Goal: Transaction & Acquisition: Purchase product/service

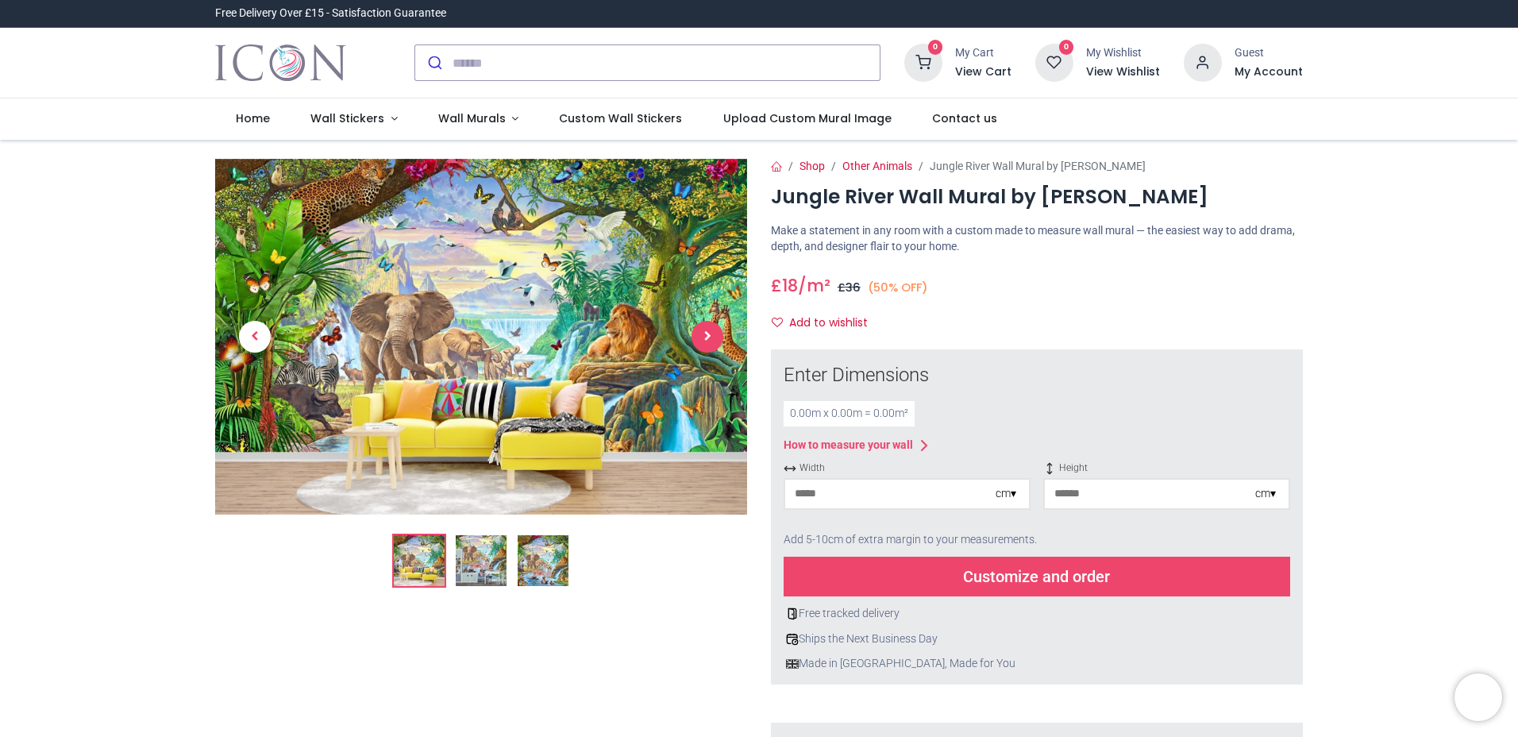
click at [700, 337] on span "Next" at bounding box center [707, 337] width 32 height 32
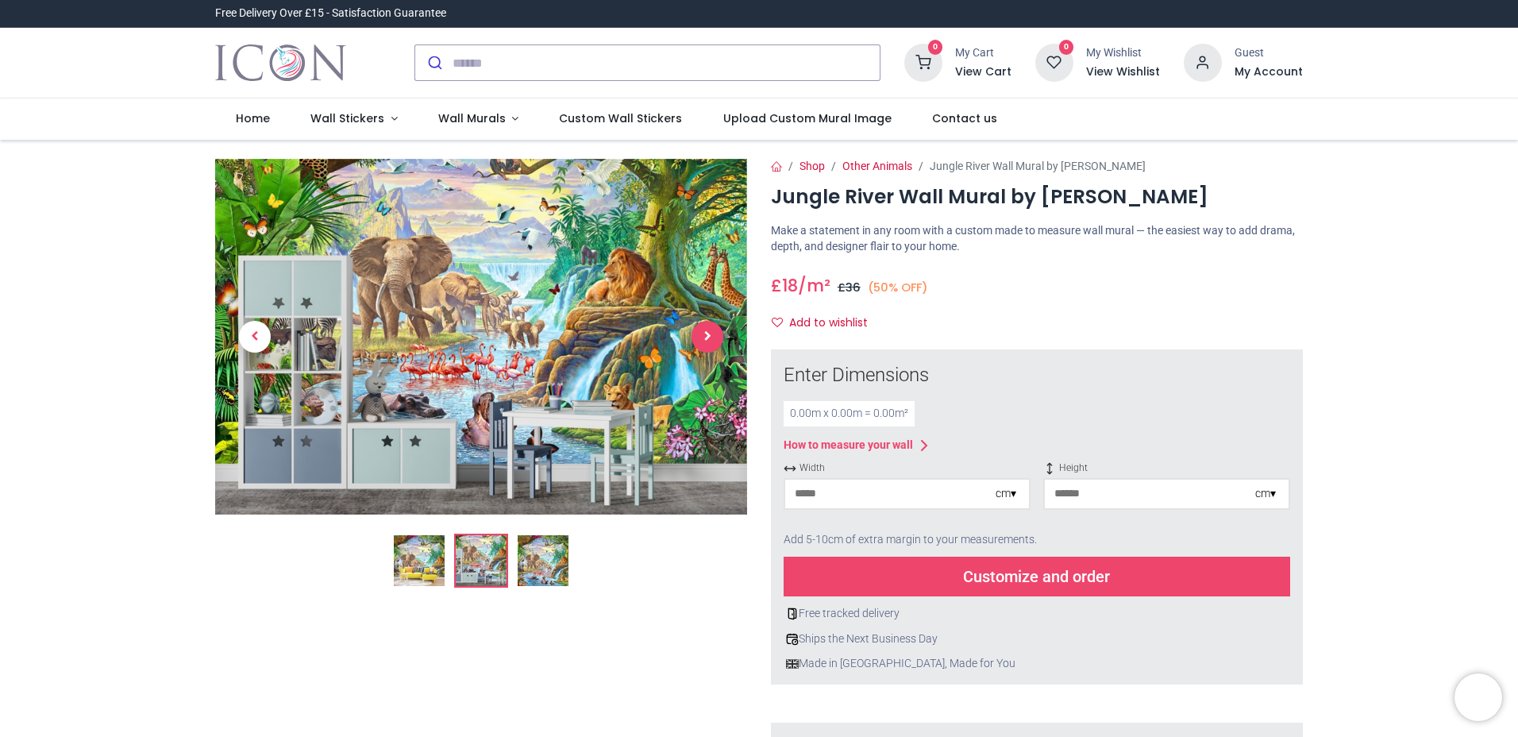
click at [708, 333] on span "Next" at bounding box center [707, 337] width 32 height 32
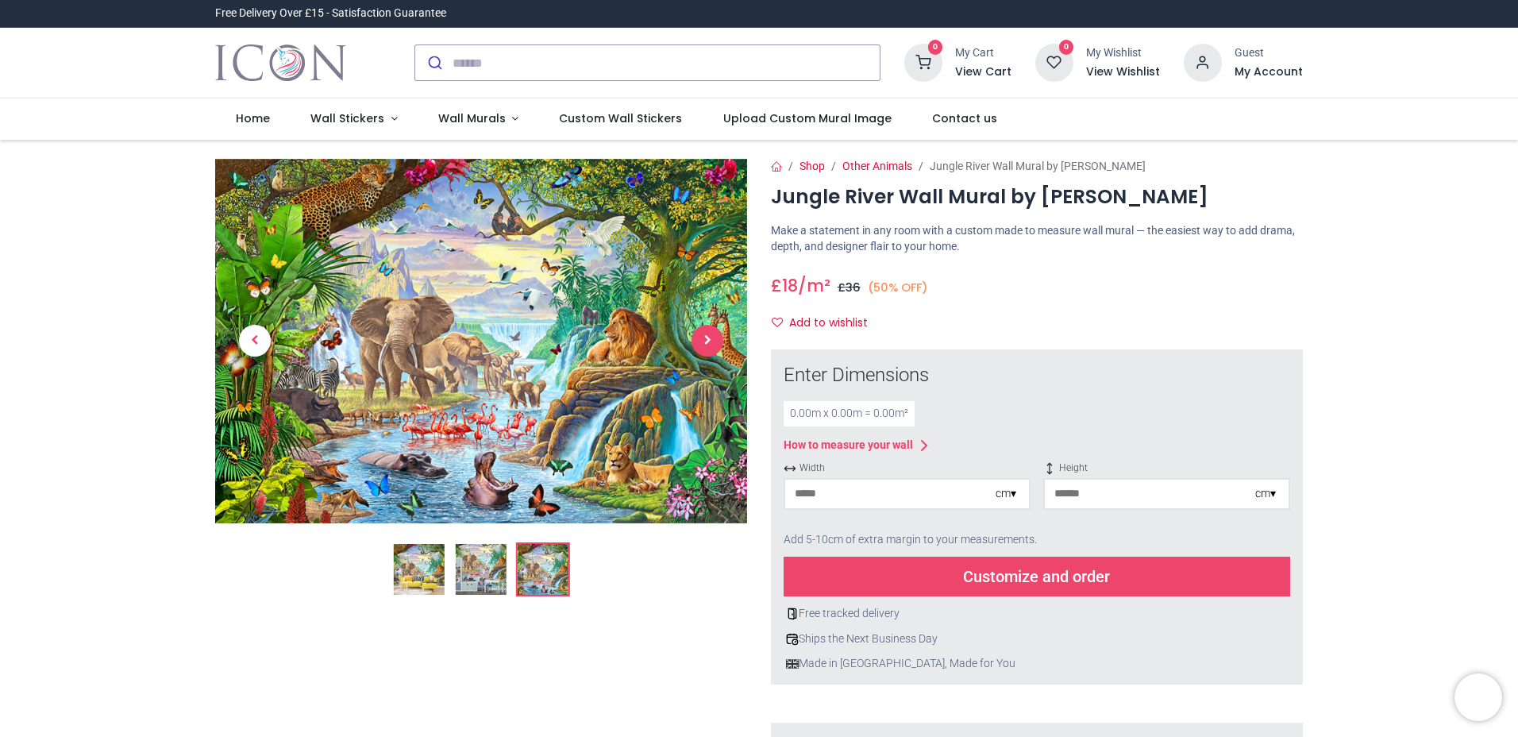
click at [708, 333] on span "Next" at bounding box center [707, 341] width 32 height 32
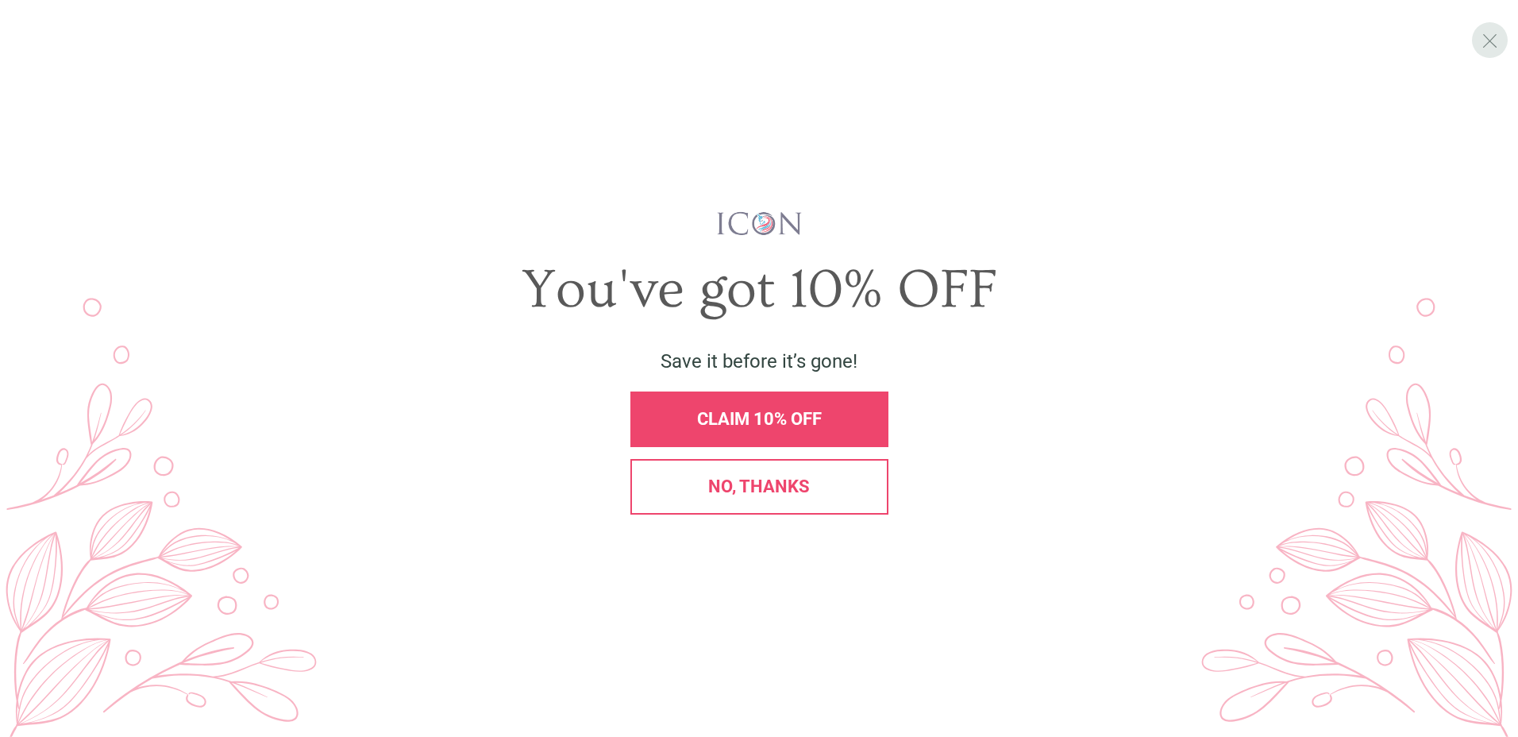
click at [1490, 44] on span "X" at bounding box center [1489, 41] width 17 height 24
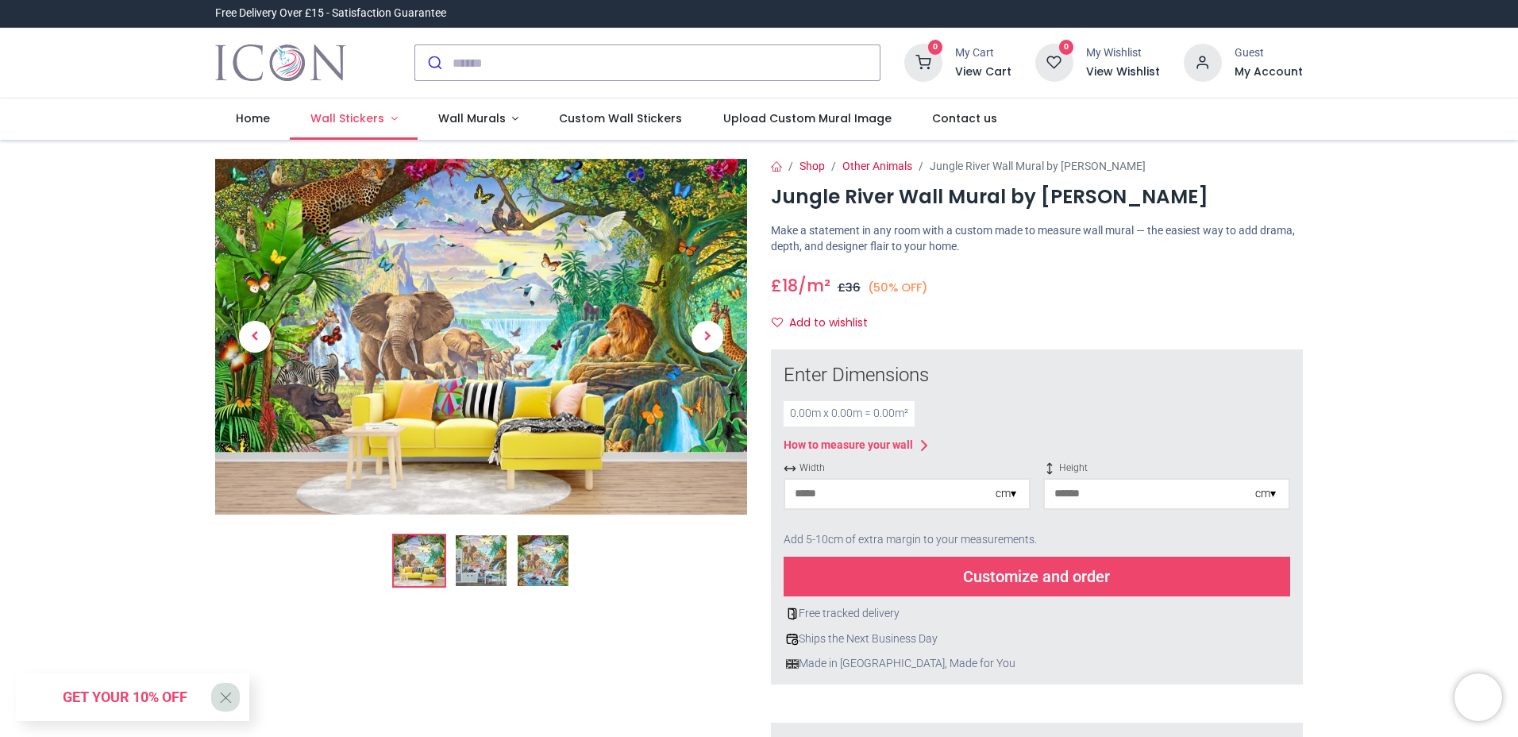
click at [390, 114] on link "Wall Stickers" at bounding box center [354, 118] width 128 height 41
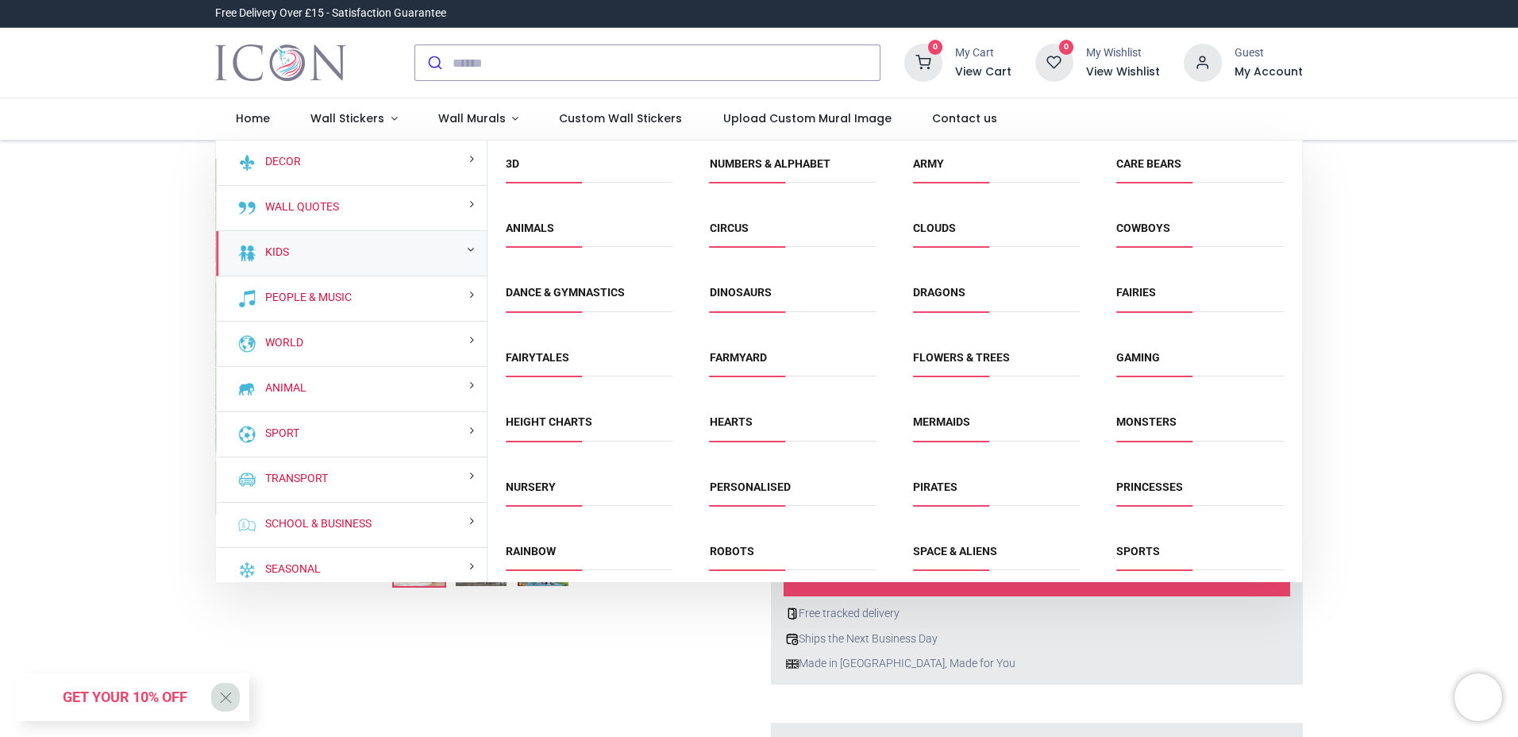
click at [321, 250] on div "Kids" at bounding box center [351, 253] width 271 height 45
click at [473, 249] on div "Kids" at bounding box center [351, 253] width 271 height 45
click at [467, 249] on small at bounding box center [470, 249] width 7 height 11
click at [533, 491] on link "Nursery" at bounding box center [531, 486] width 50 height 13
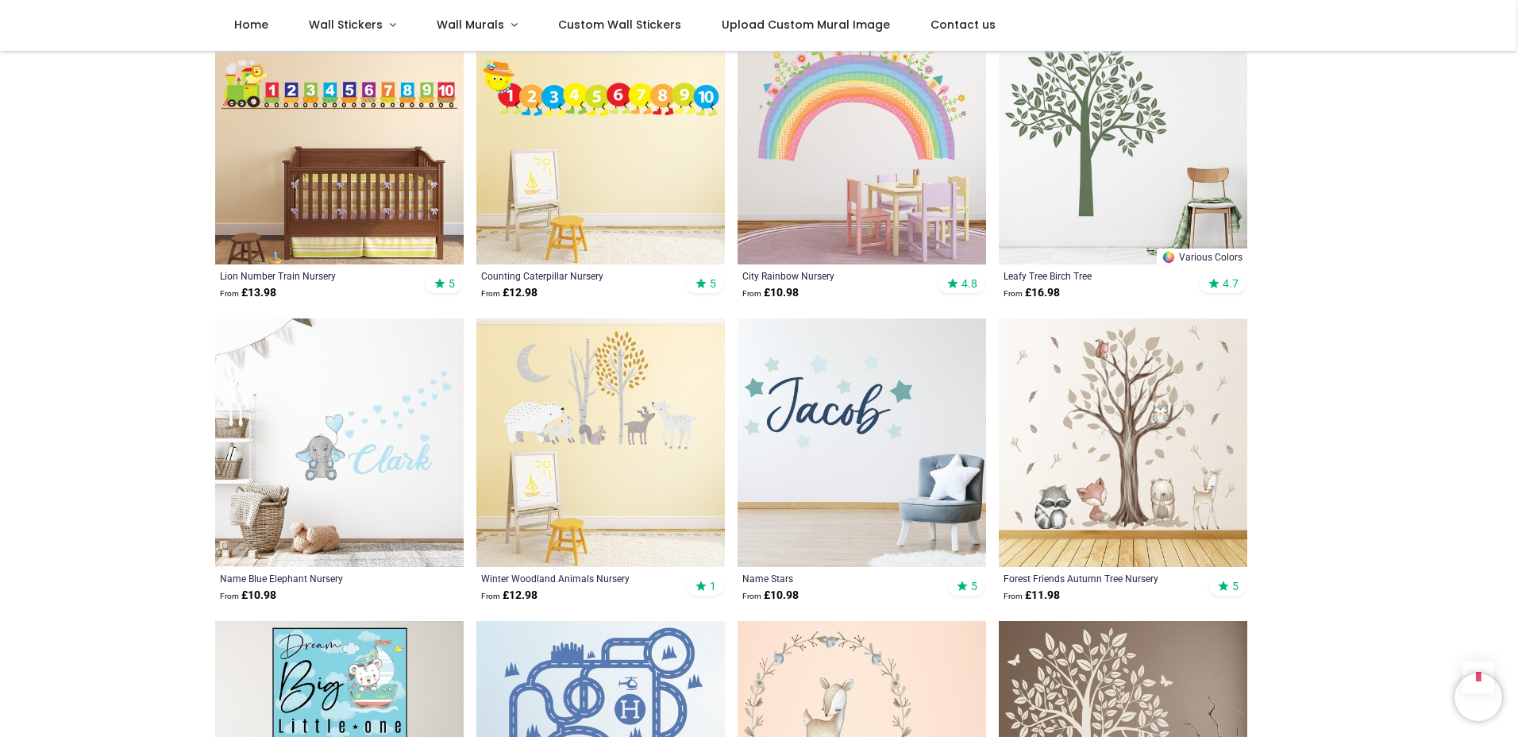
scroll to position [1508, 0]
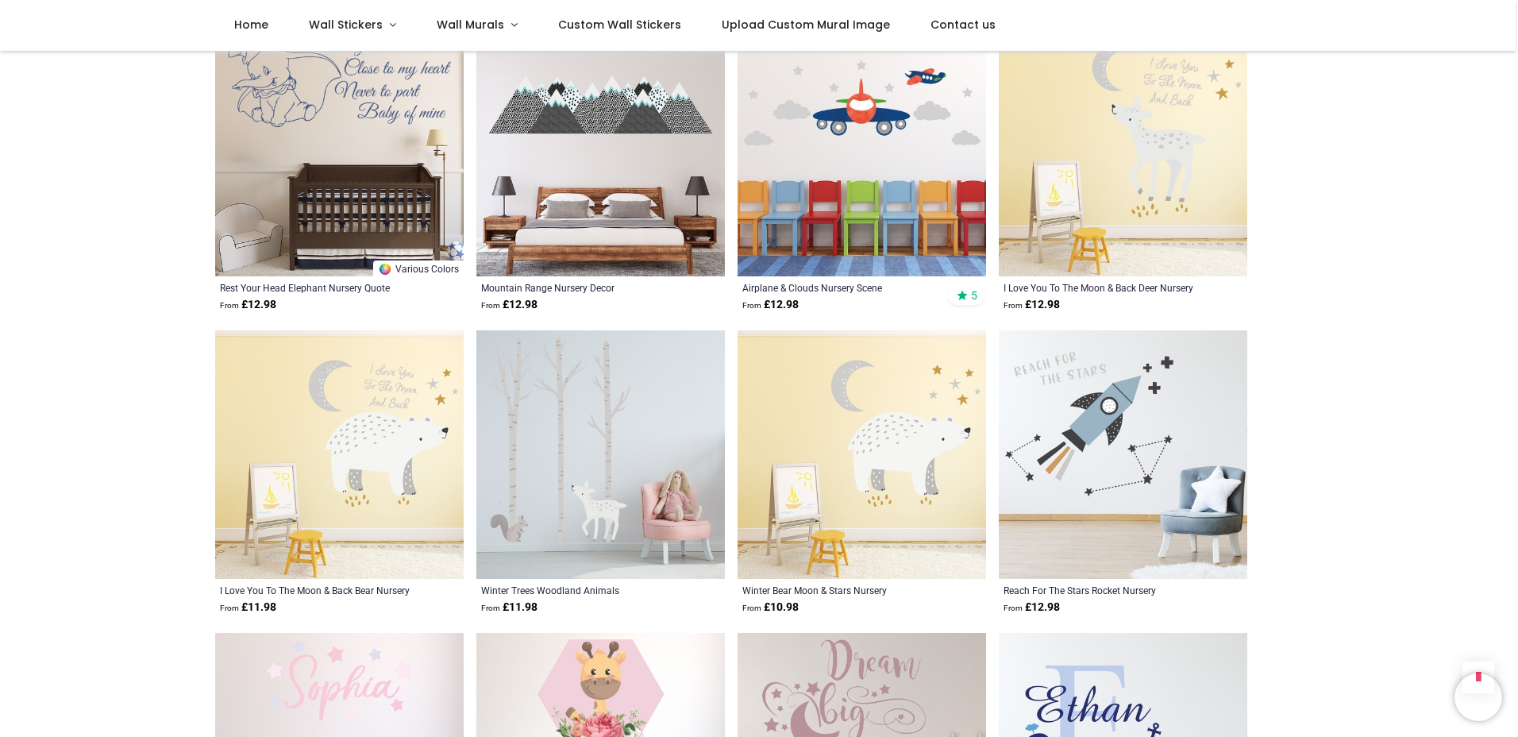
scroll to position [5319, 0]
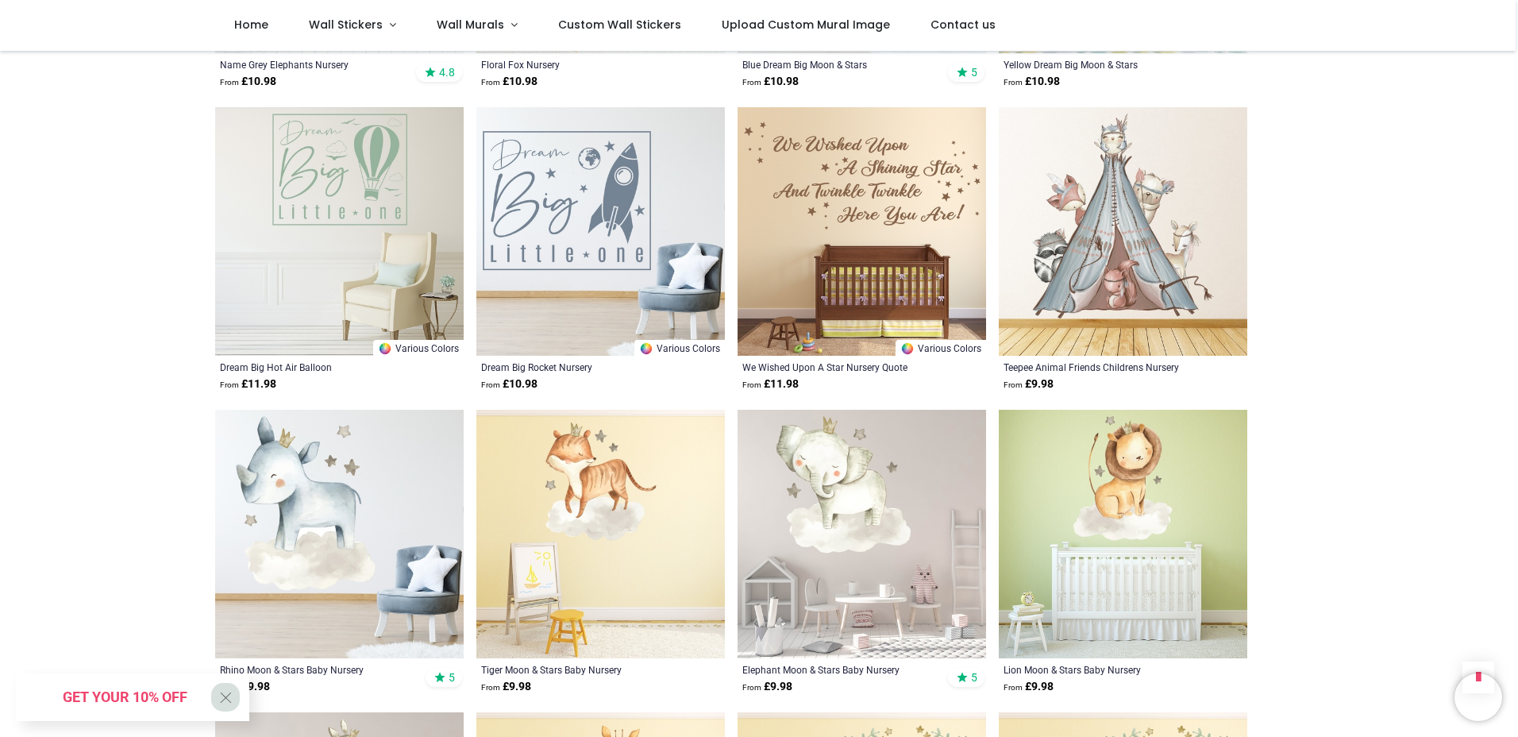
scroll to position [6986, 0]
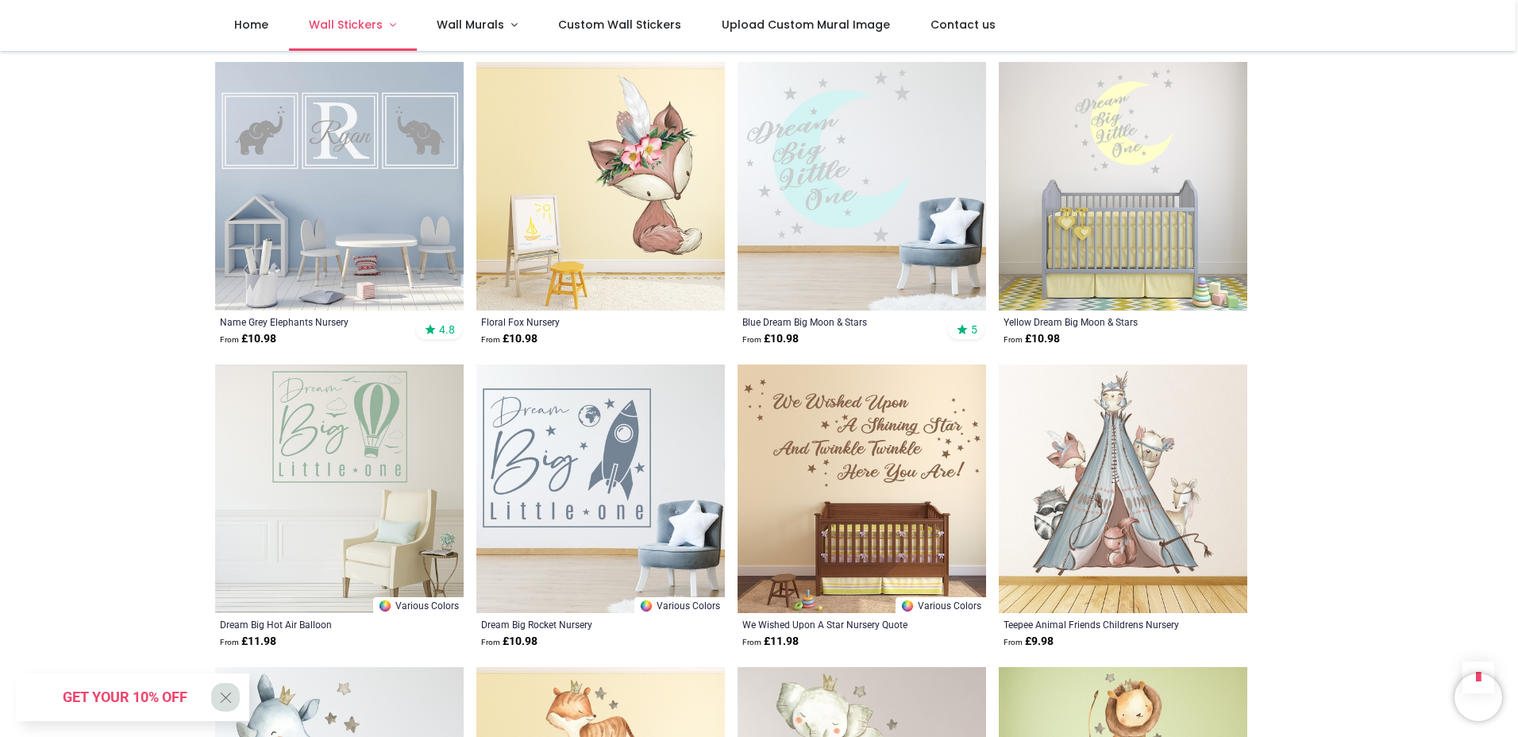
click at [393, 21] on link "Wall Stickers" at bounding box center [353, 25] width 128 height 51
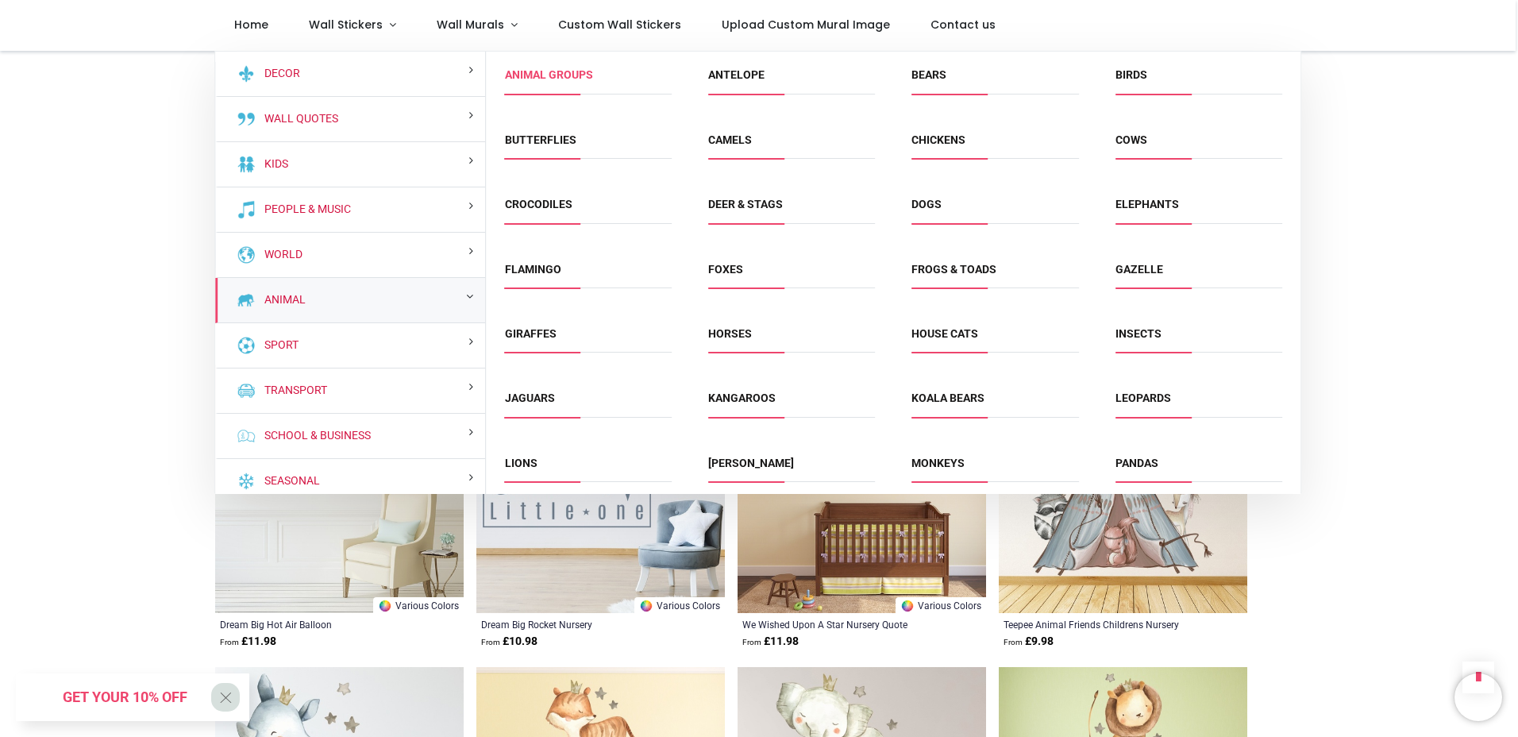
click at [549, 79] on link "Animal Groups" at bounding box center [549, 74] width 88 height 13
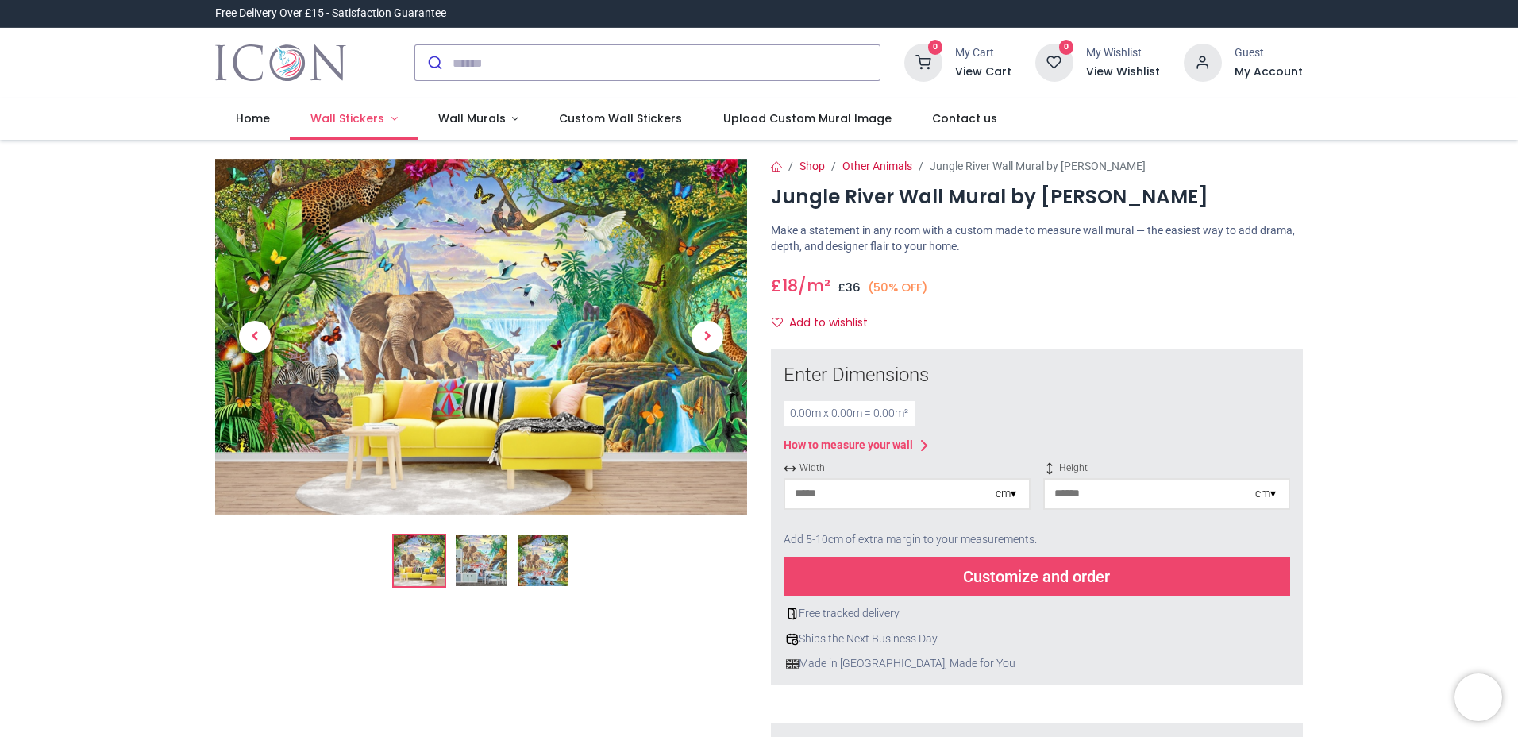
click at [389, 118] on link "Wall Stickers" at bounding box center [354, 118] width 128 height 41
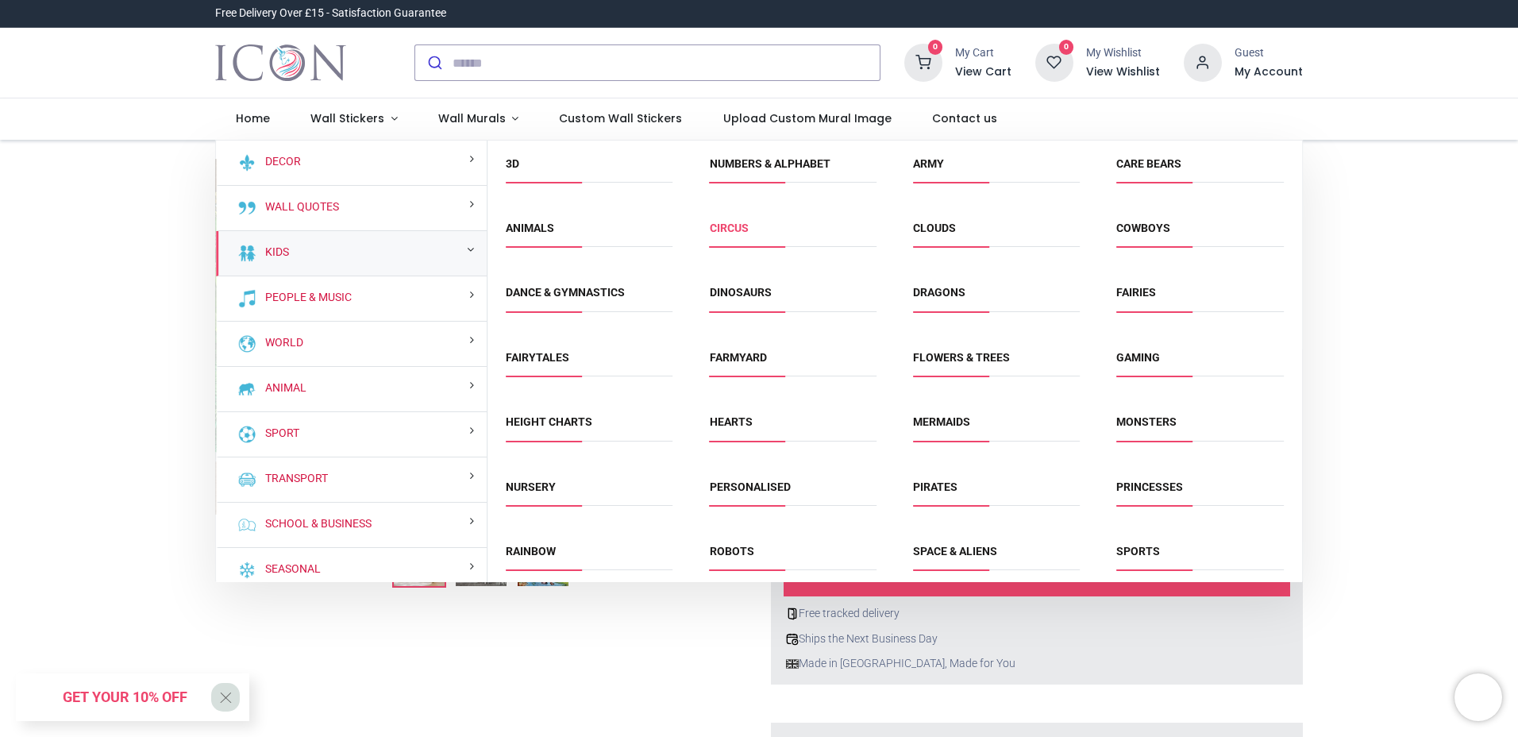
click at [733, 226] on link "Circus" at bounding box center [729, 227] width 39 height 13
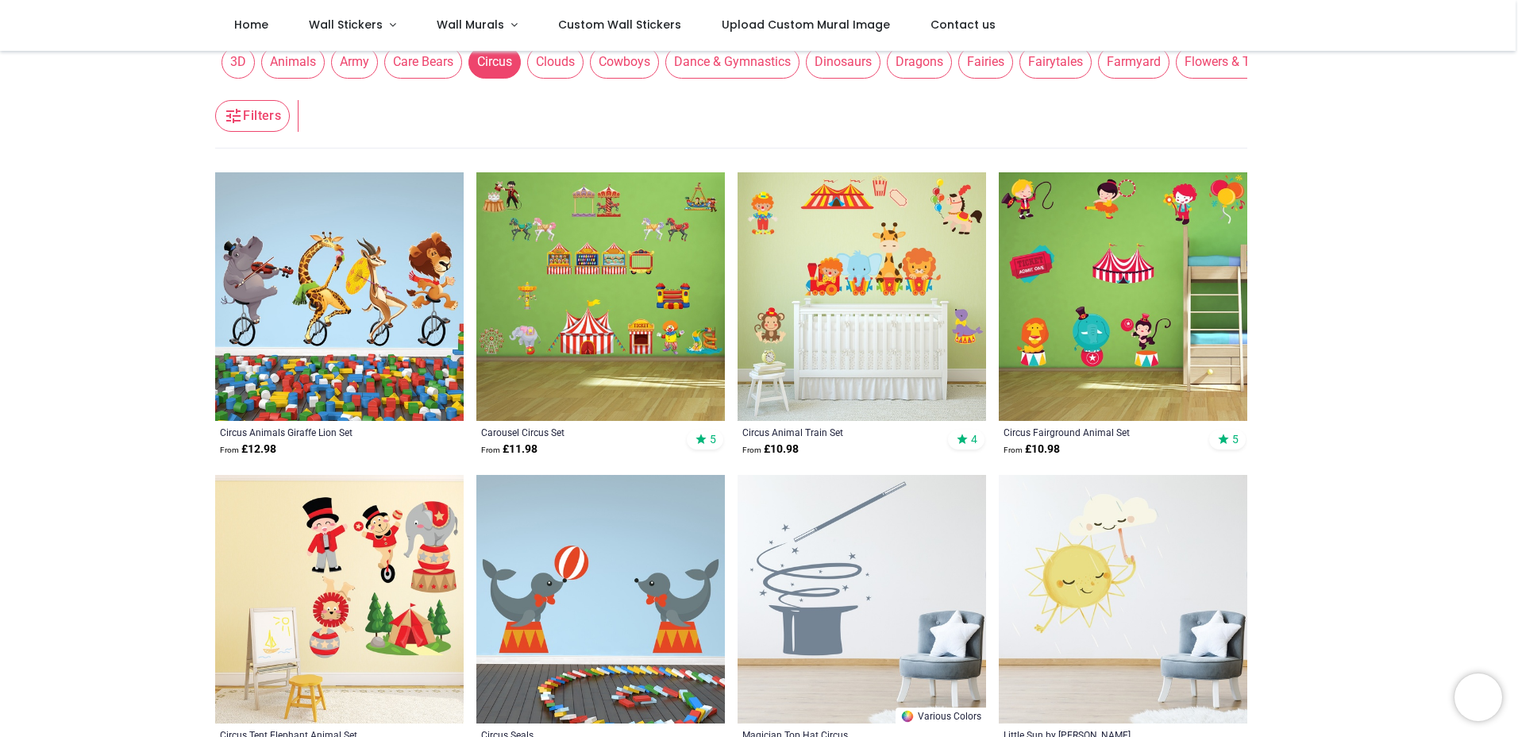
scroll to position [238, 0]
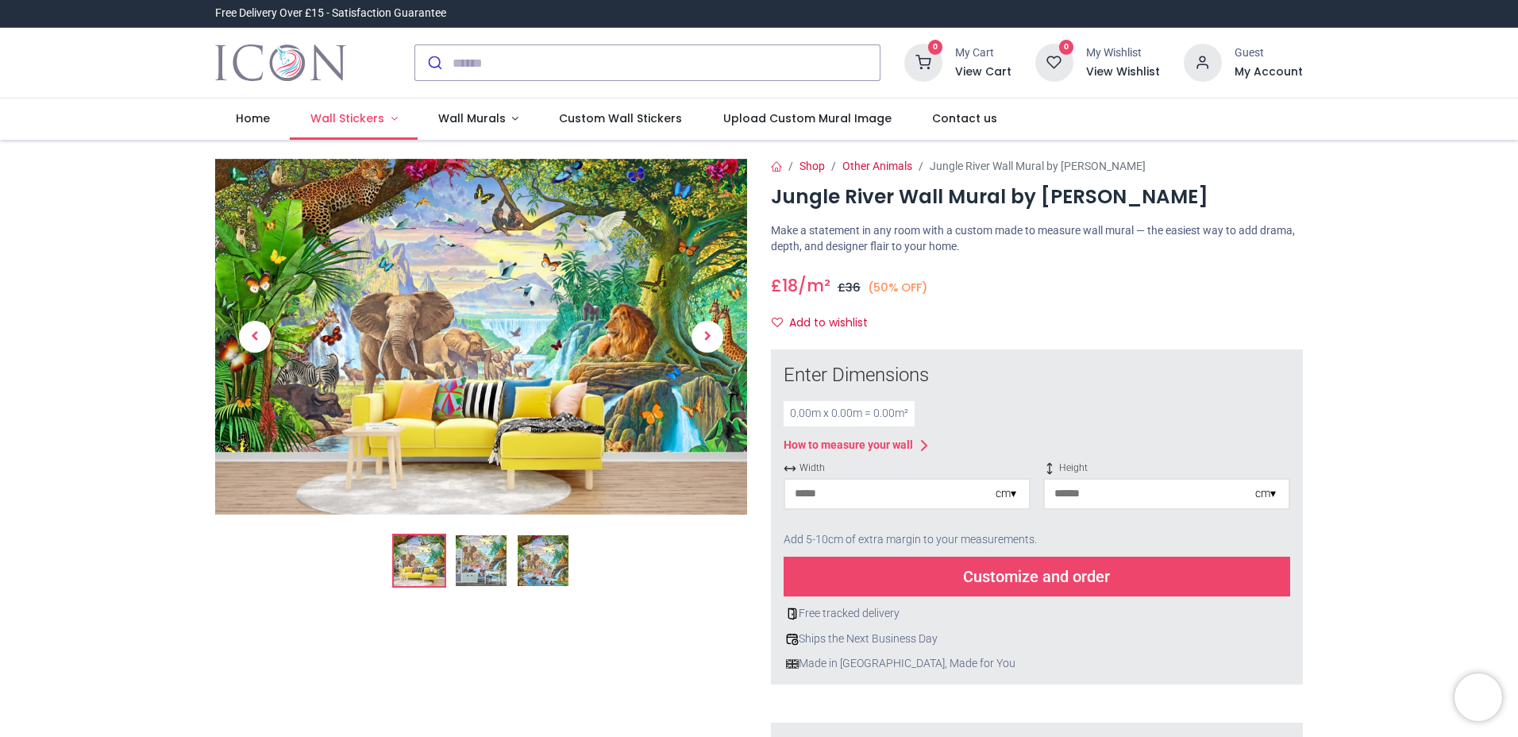
click at [391, 116] on link "Wall Stickers" at bounding box center [354, 118] width 128 height 41
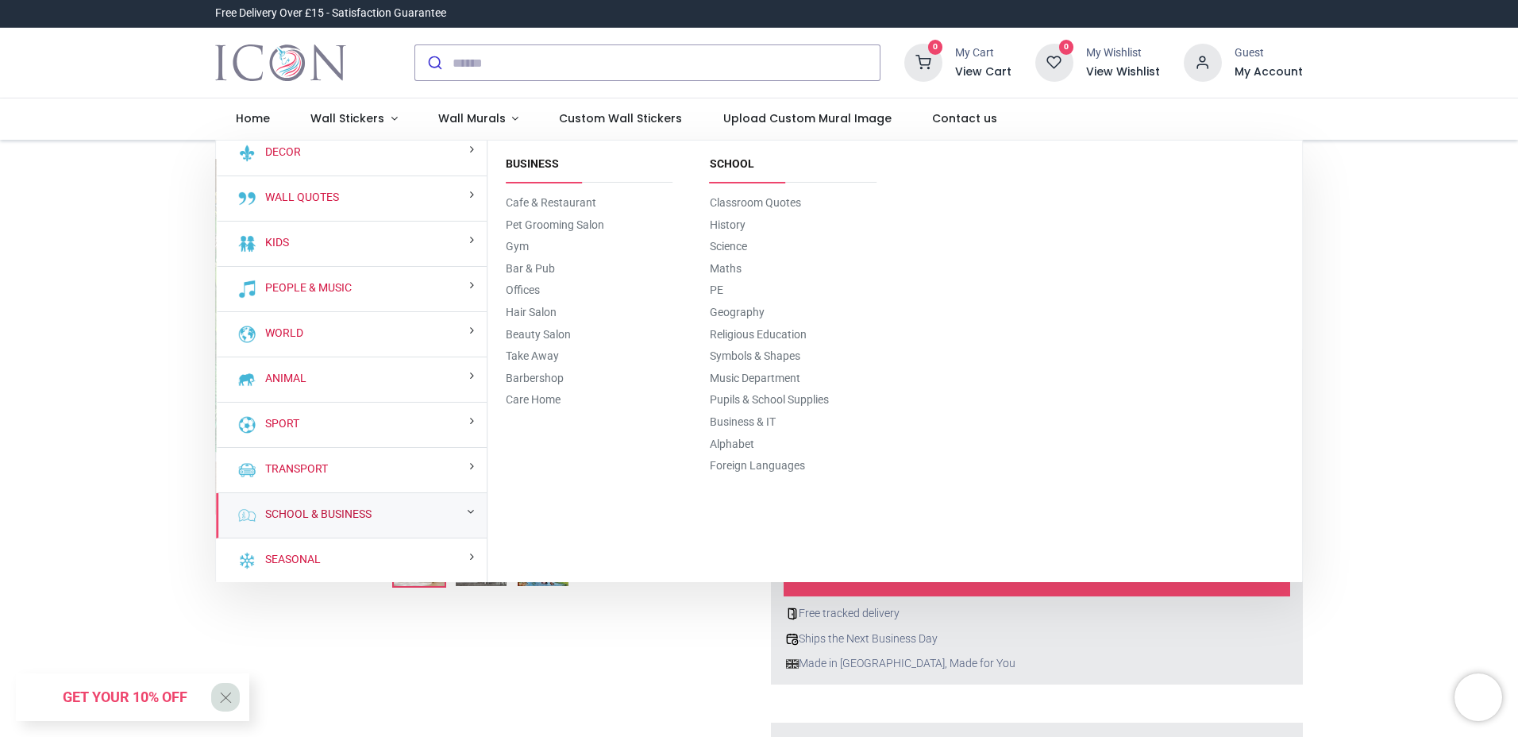
scroll to position [10, 0]
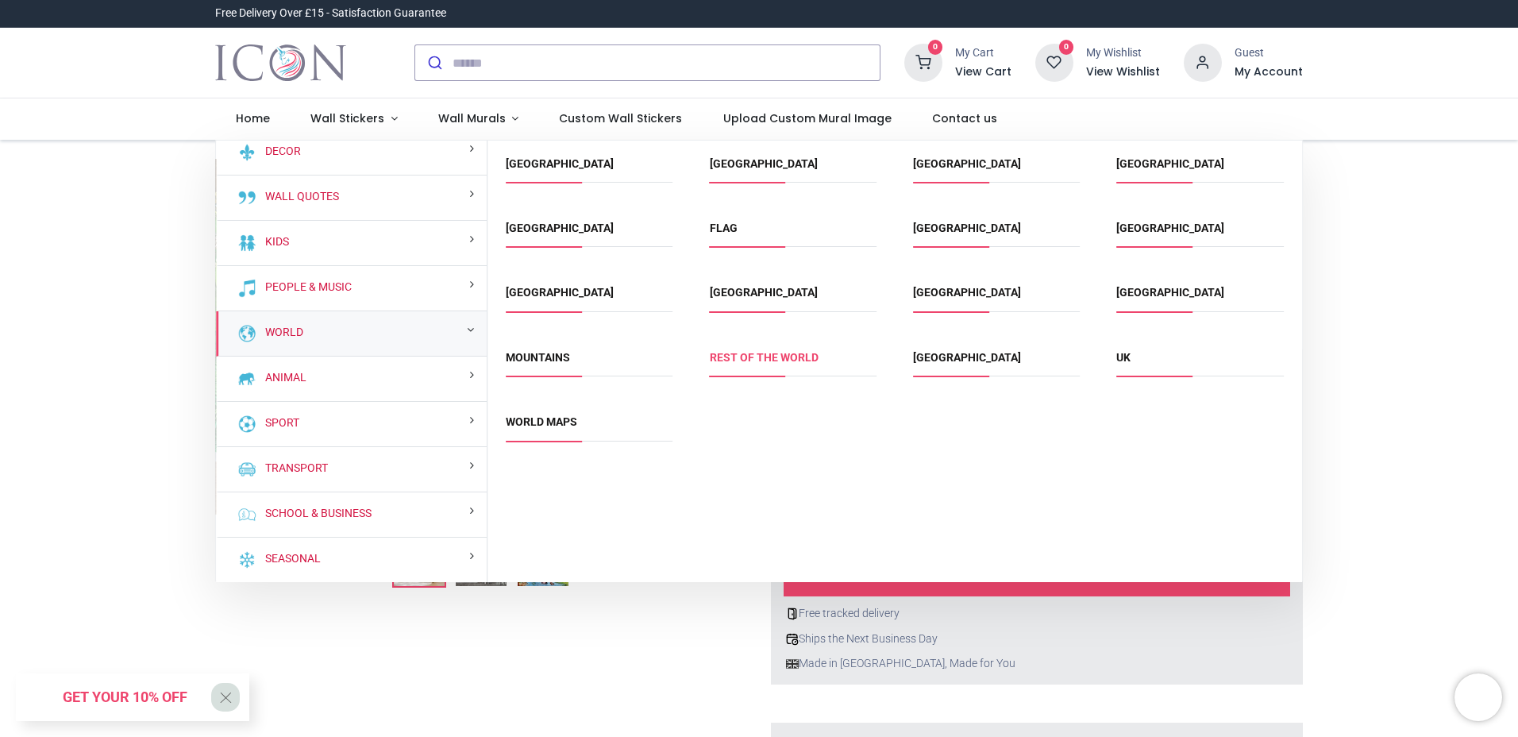
click at [741, 359] on link "Rest of the World" at bounding box center [764, 357] width 109 height 13
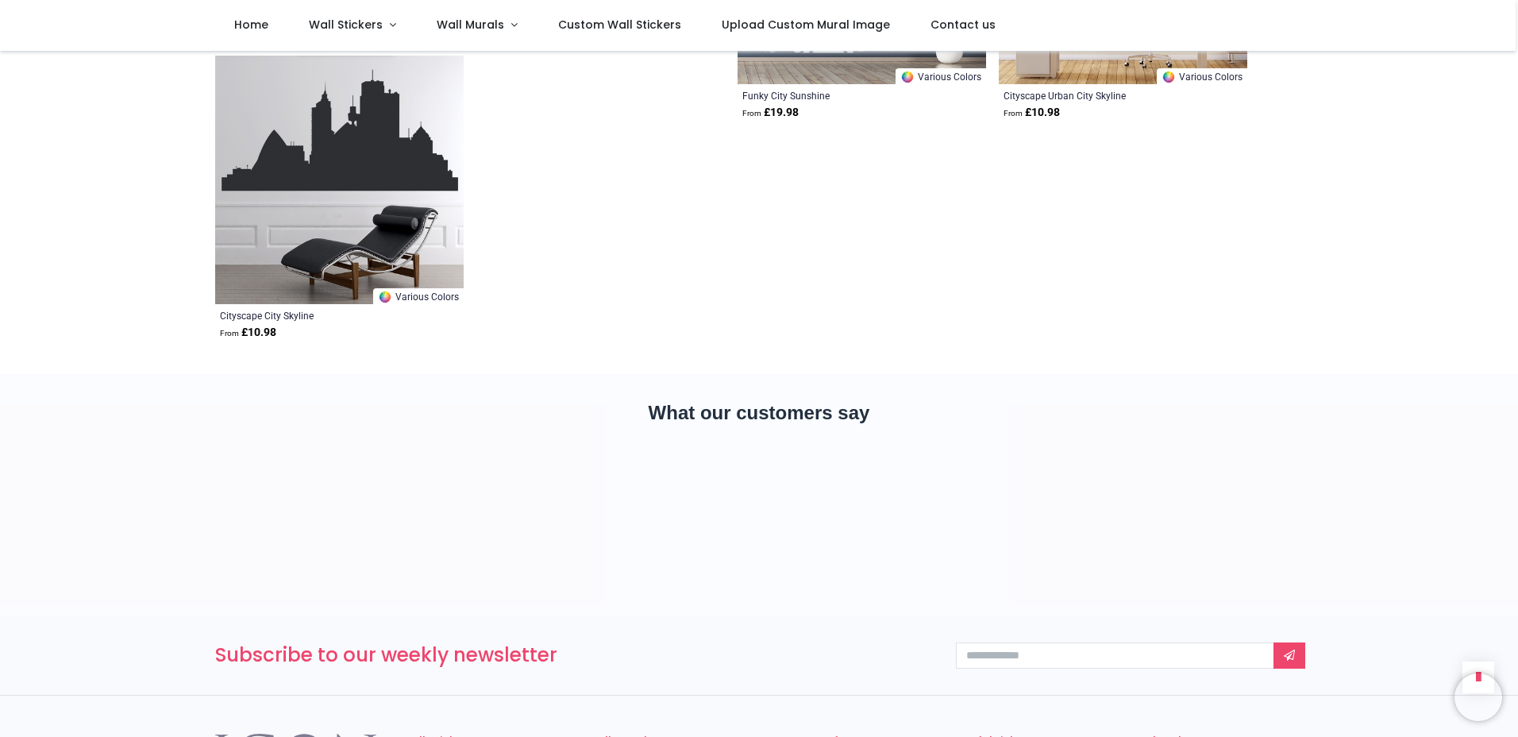
scroll to position [2461, 0]
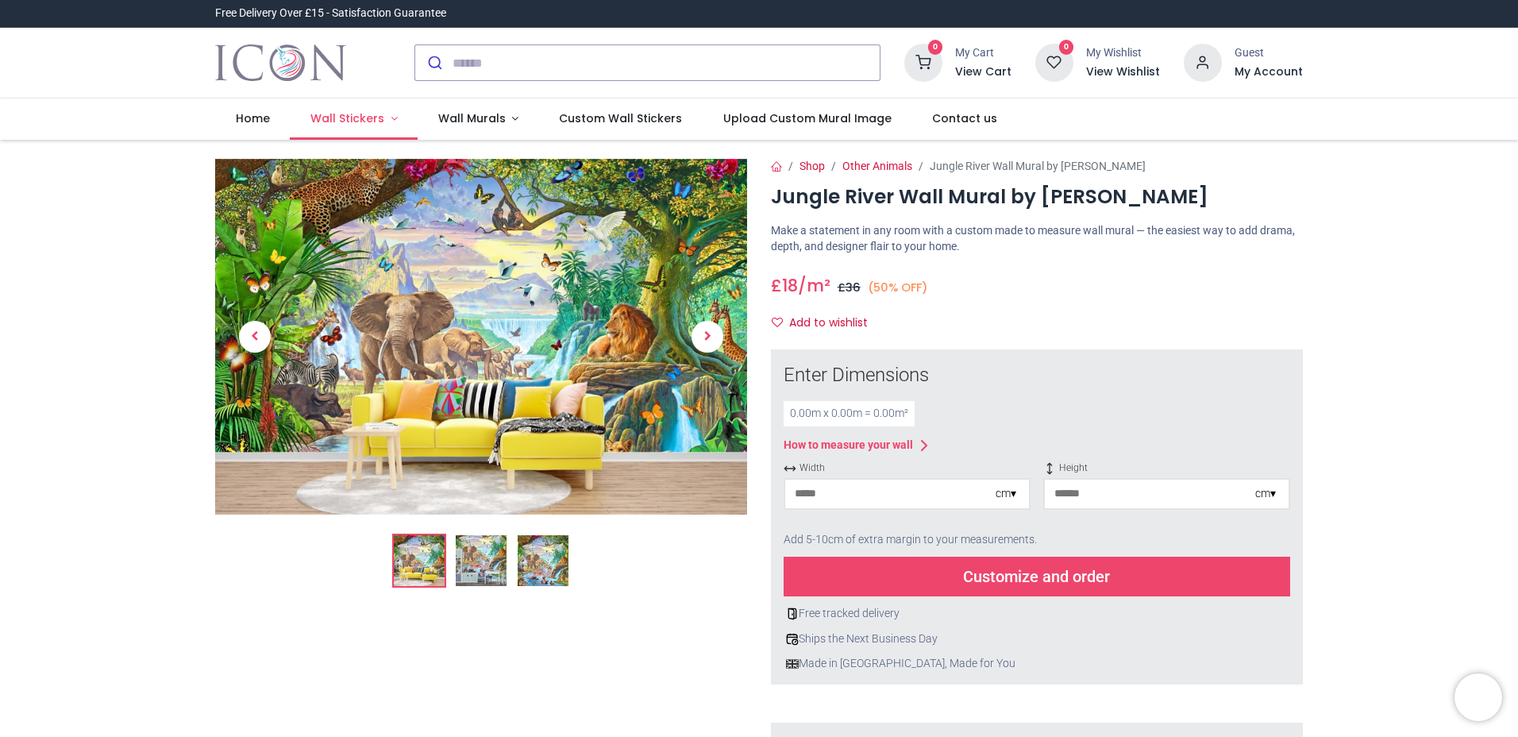
click at [392, 116] on link "Wall Stickers" at bounding box center [354, 118] width 128 height 41
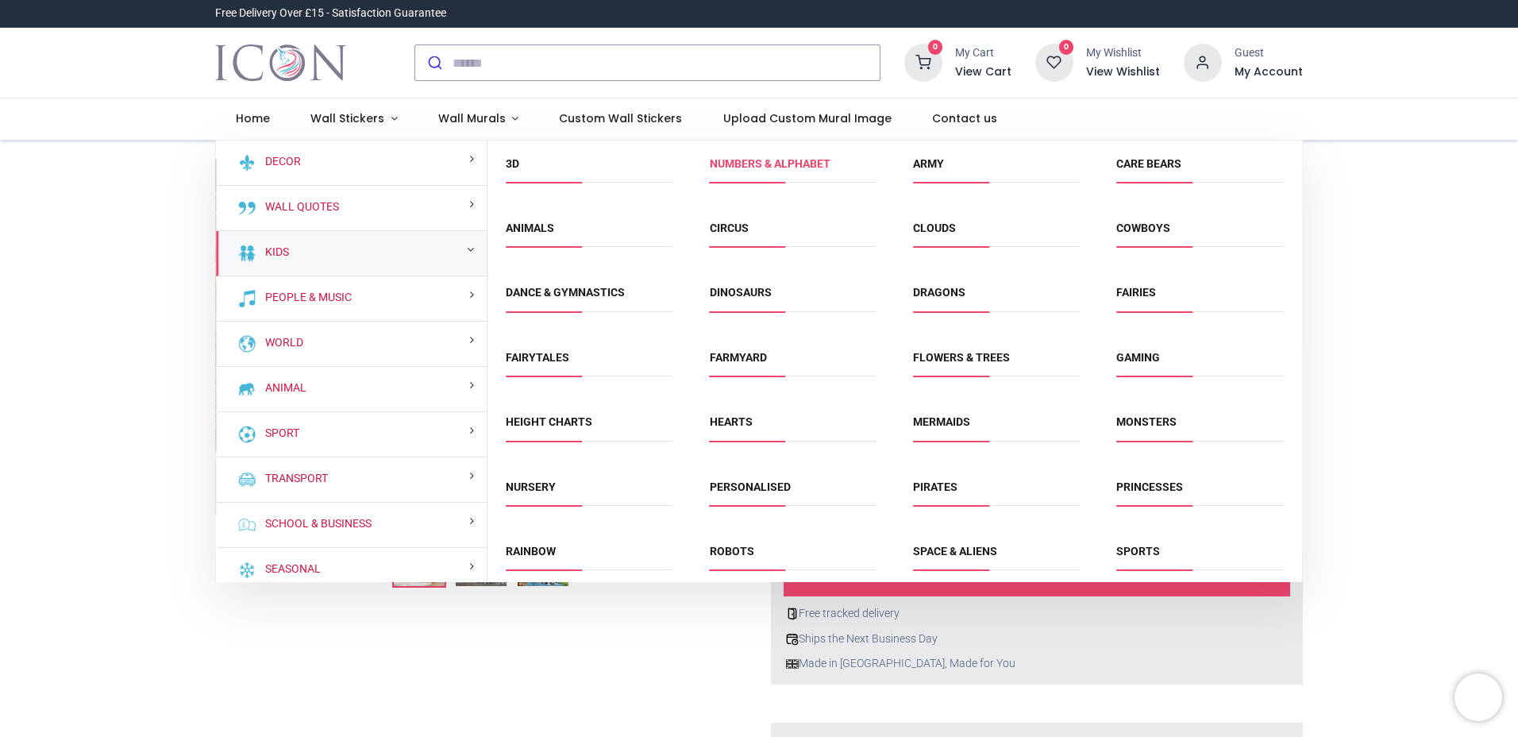
click at [733, 161] on link "Numbers & Alphabet" at bounding box center [770, 163] width 121 height 13
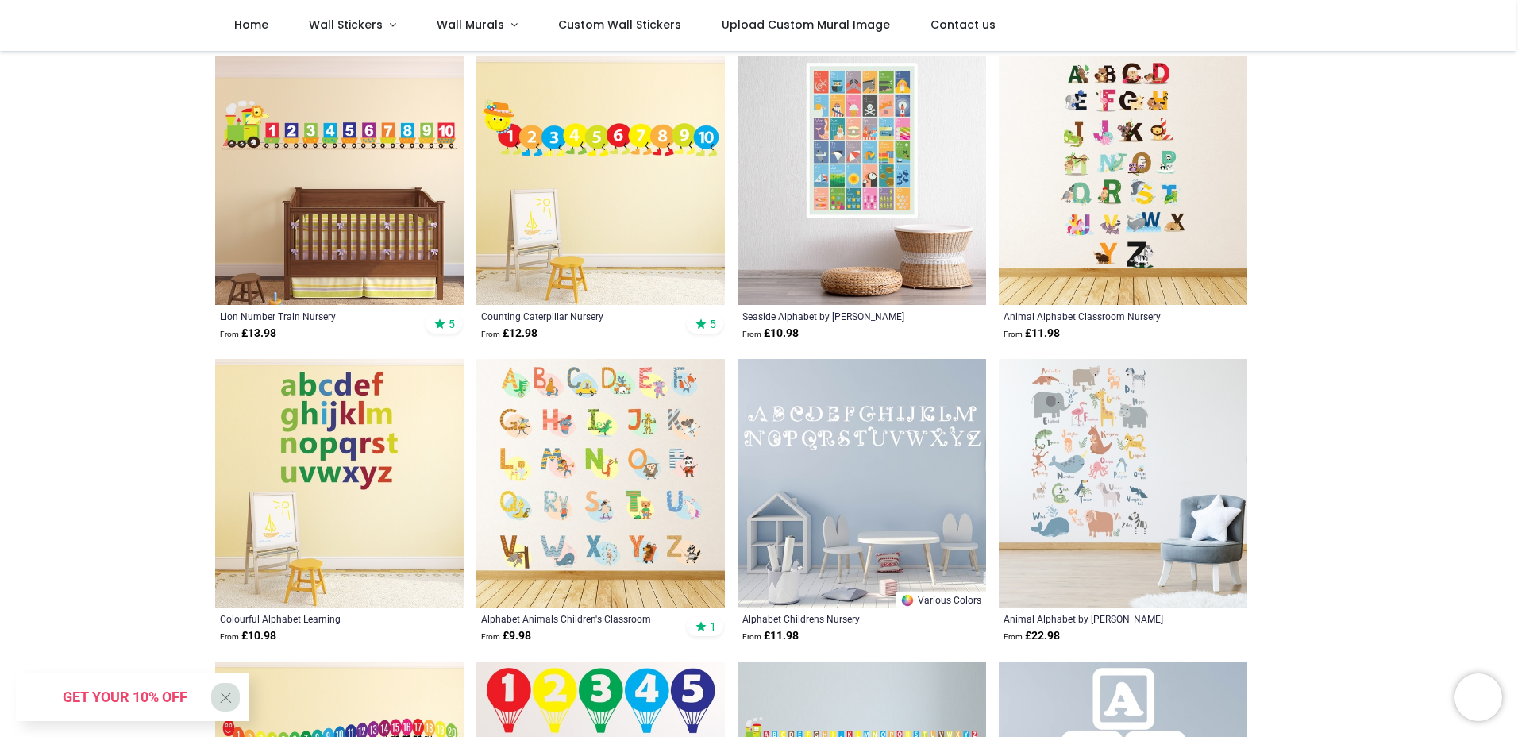
scroll to position [318, 0]
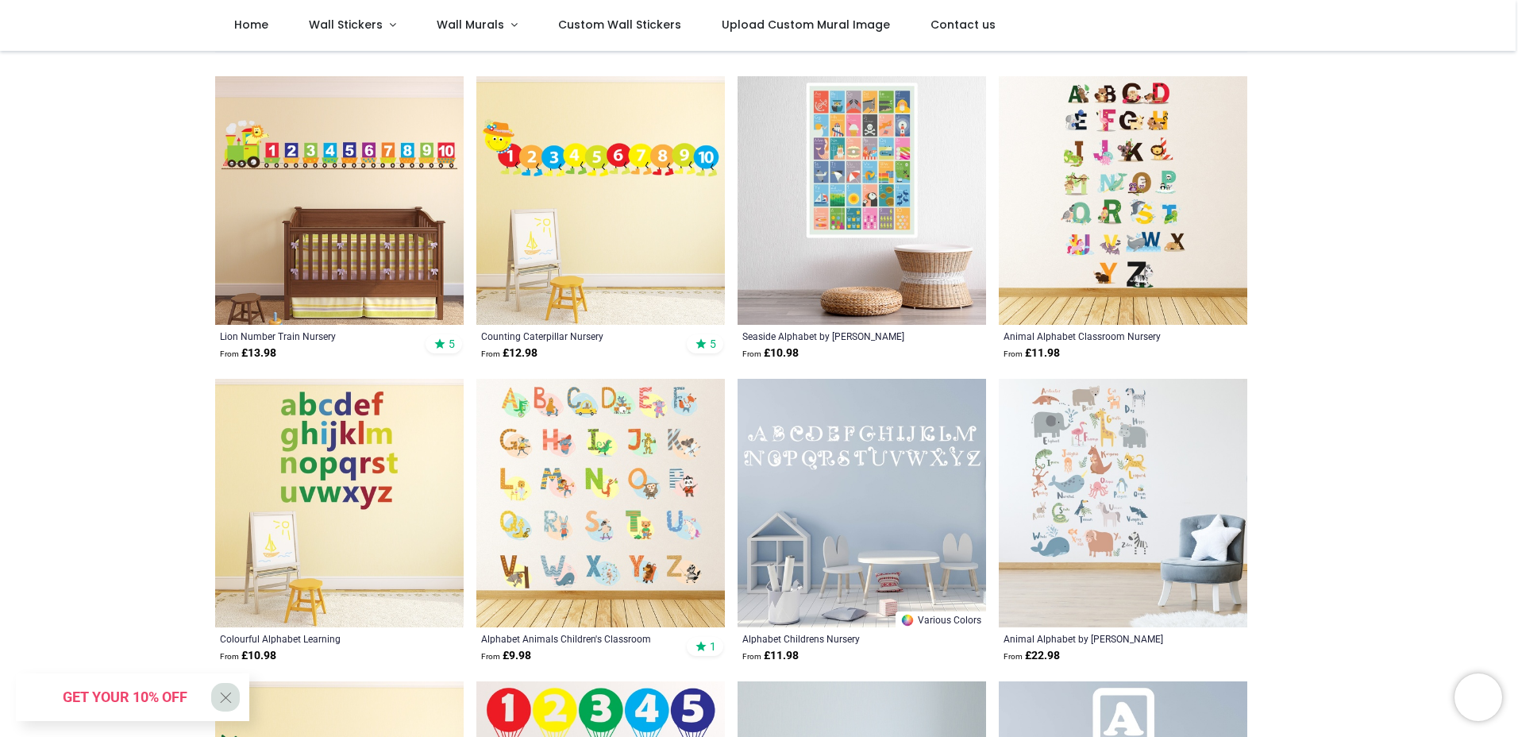
click at [567, 431] on img at bounding box center [600, 503] width 248 height 248
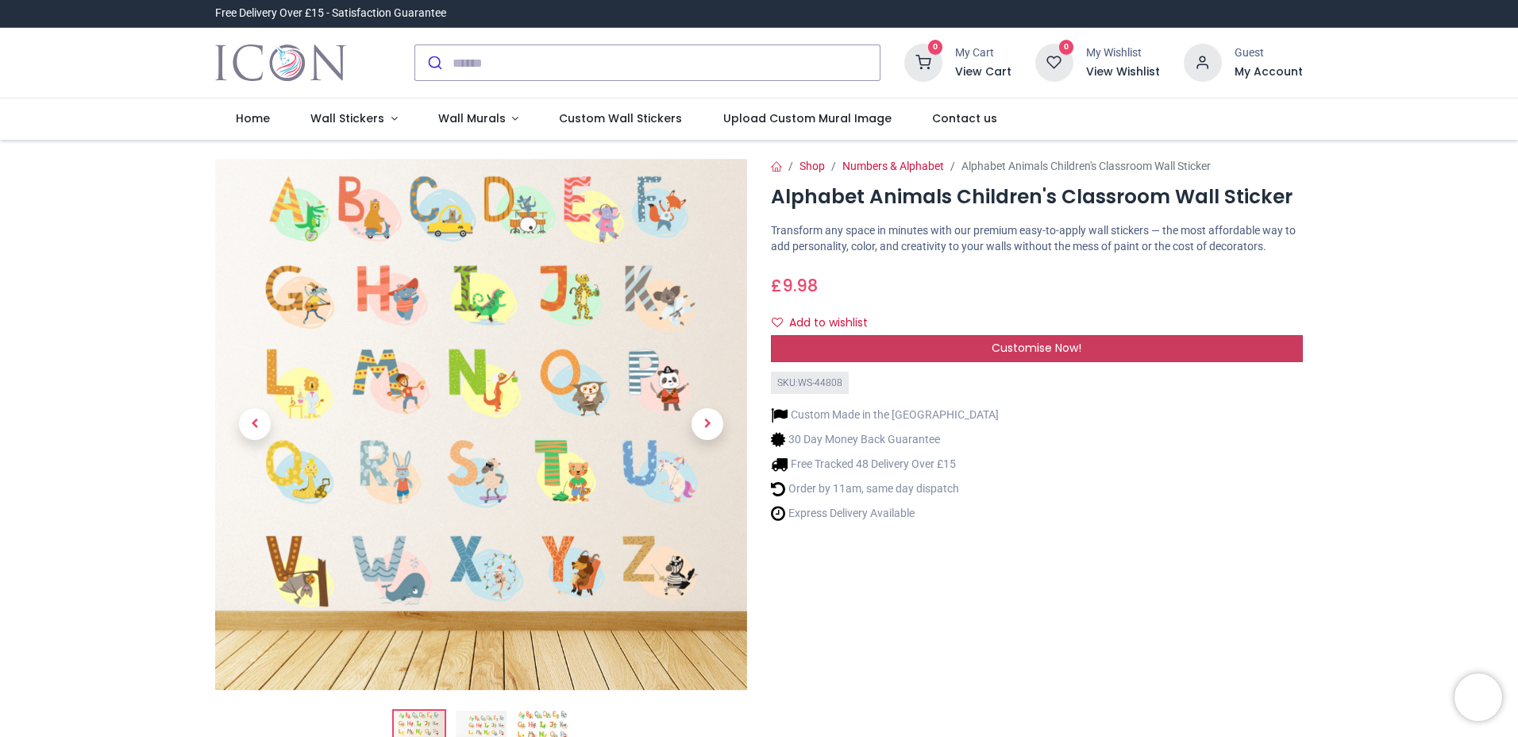
click at [1015, 347] on span "Customise Now!" at bounding box center [1037, 348] width 90 height 16
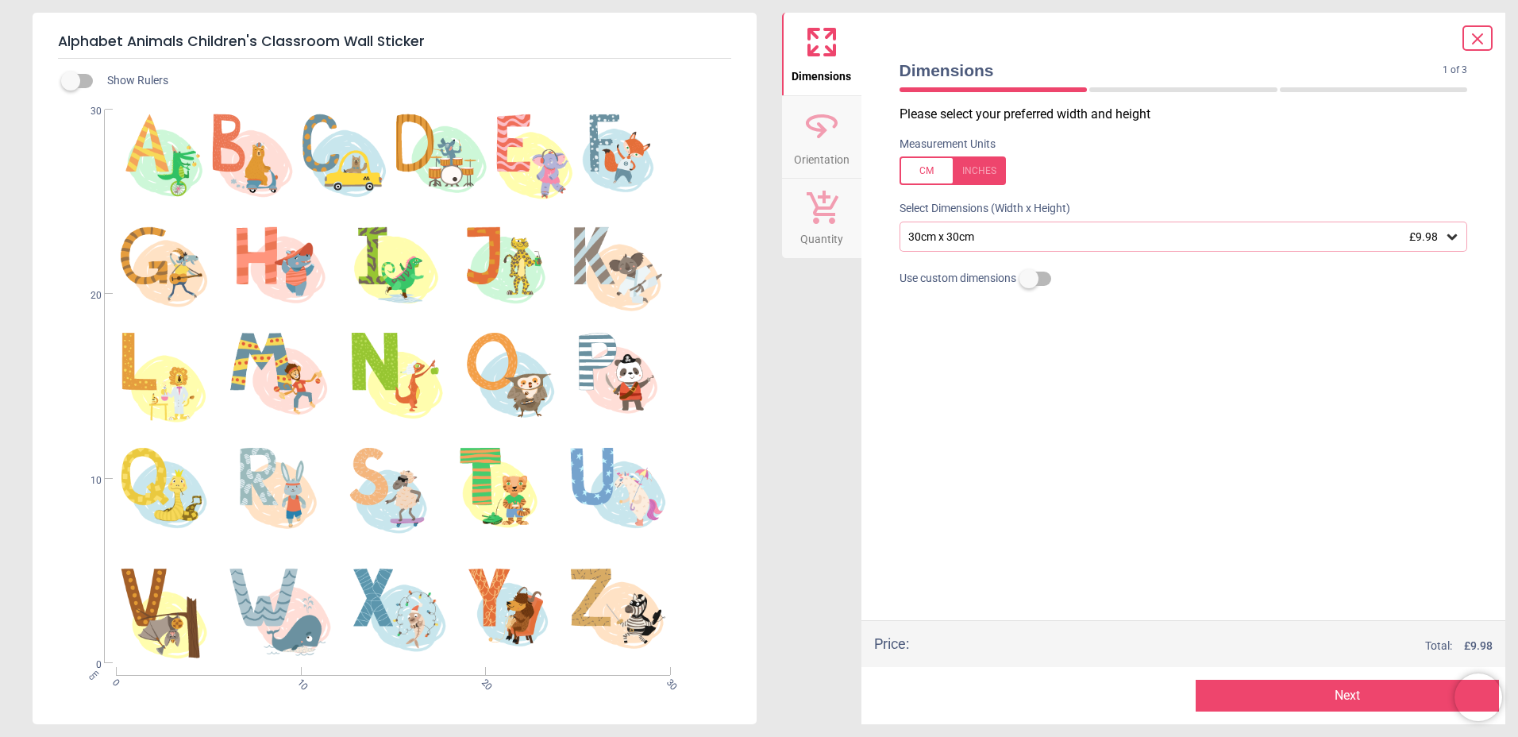
click at [1454, 236] on icon at bounding box center [1452, 237] width 16 height 16
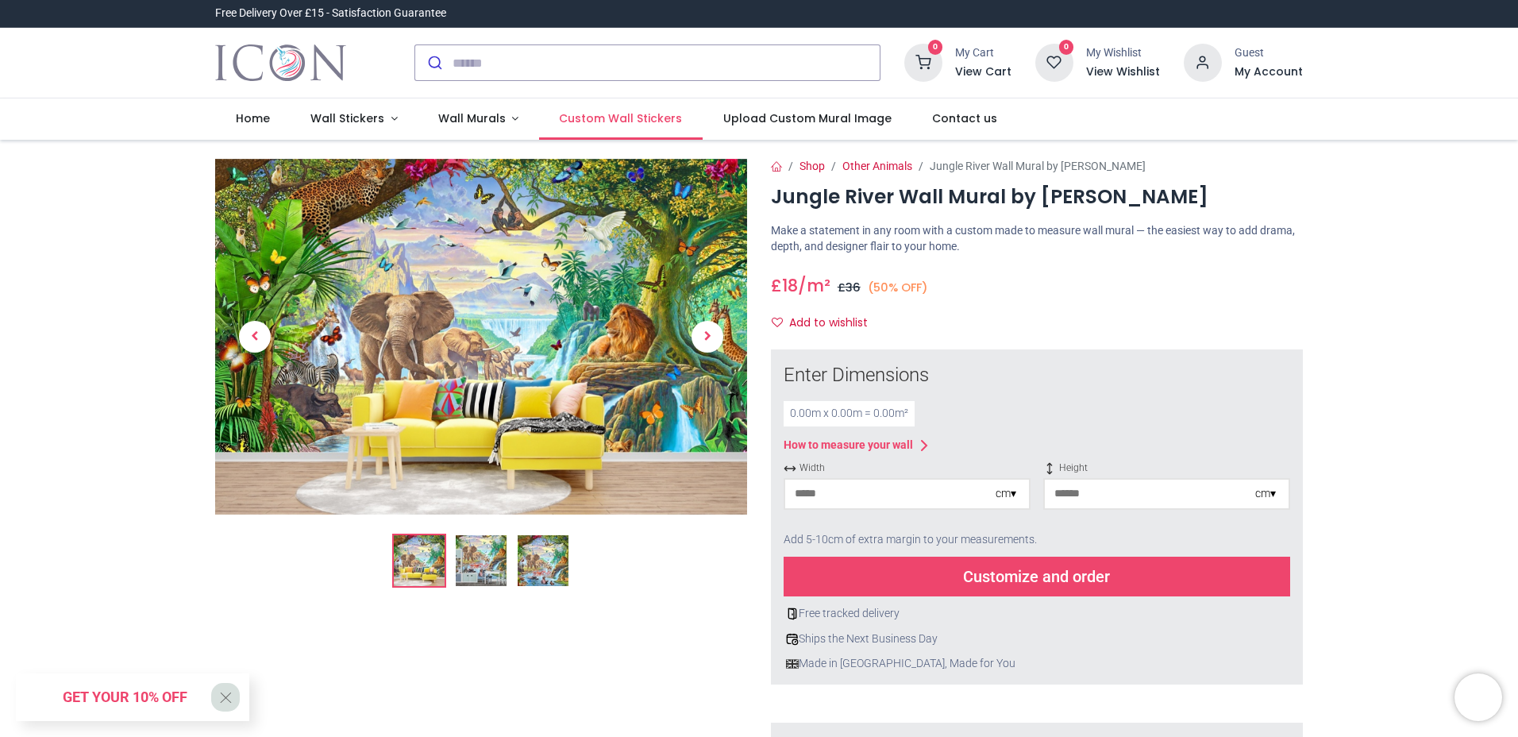
click at [639, 113] on span "Custom Wall Stickers" at bounding box center [620, 118] width 123 height 16
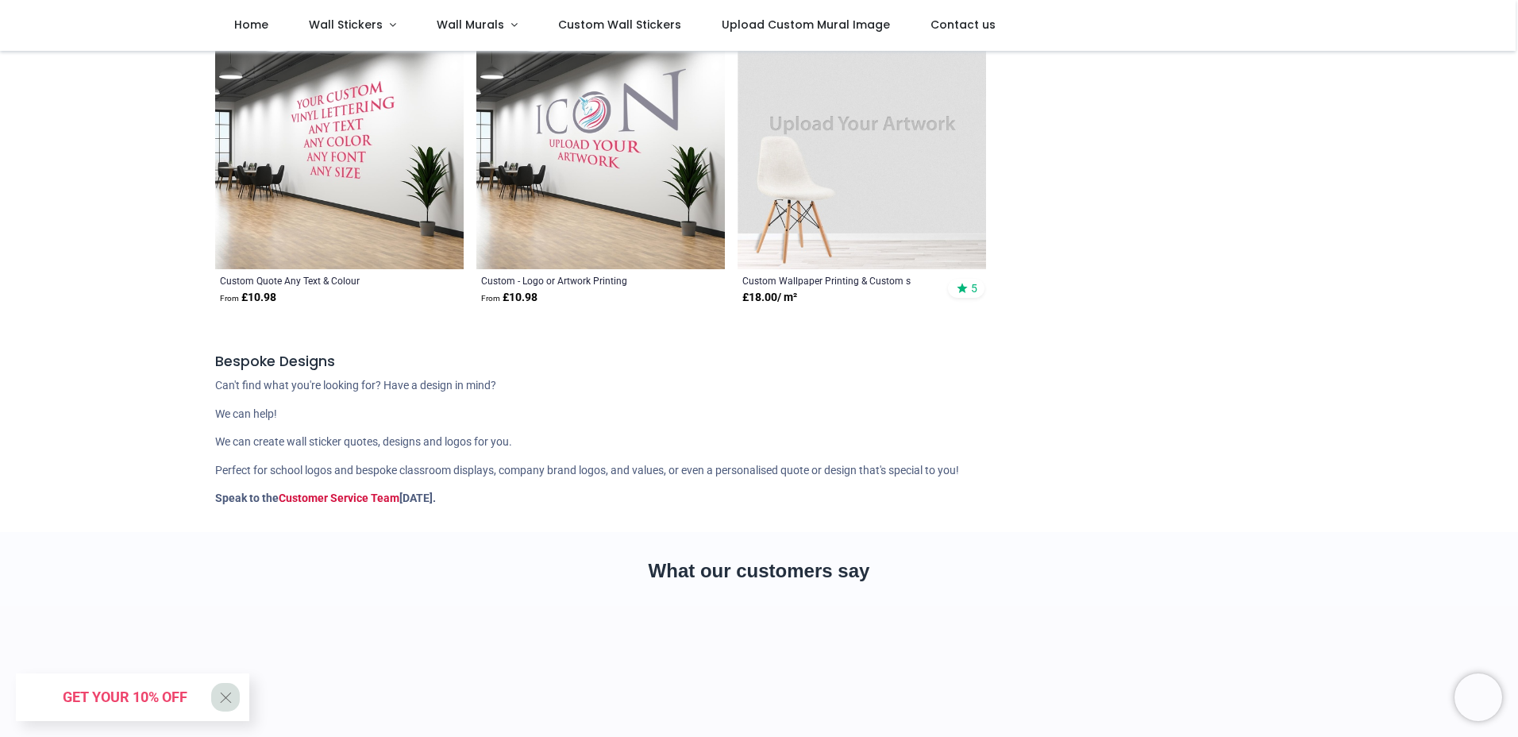
scroll to position [318, 0]
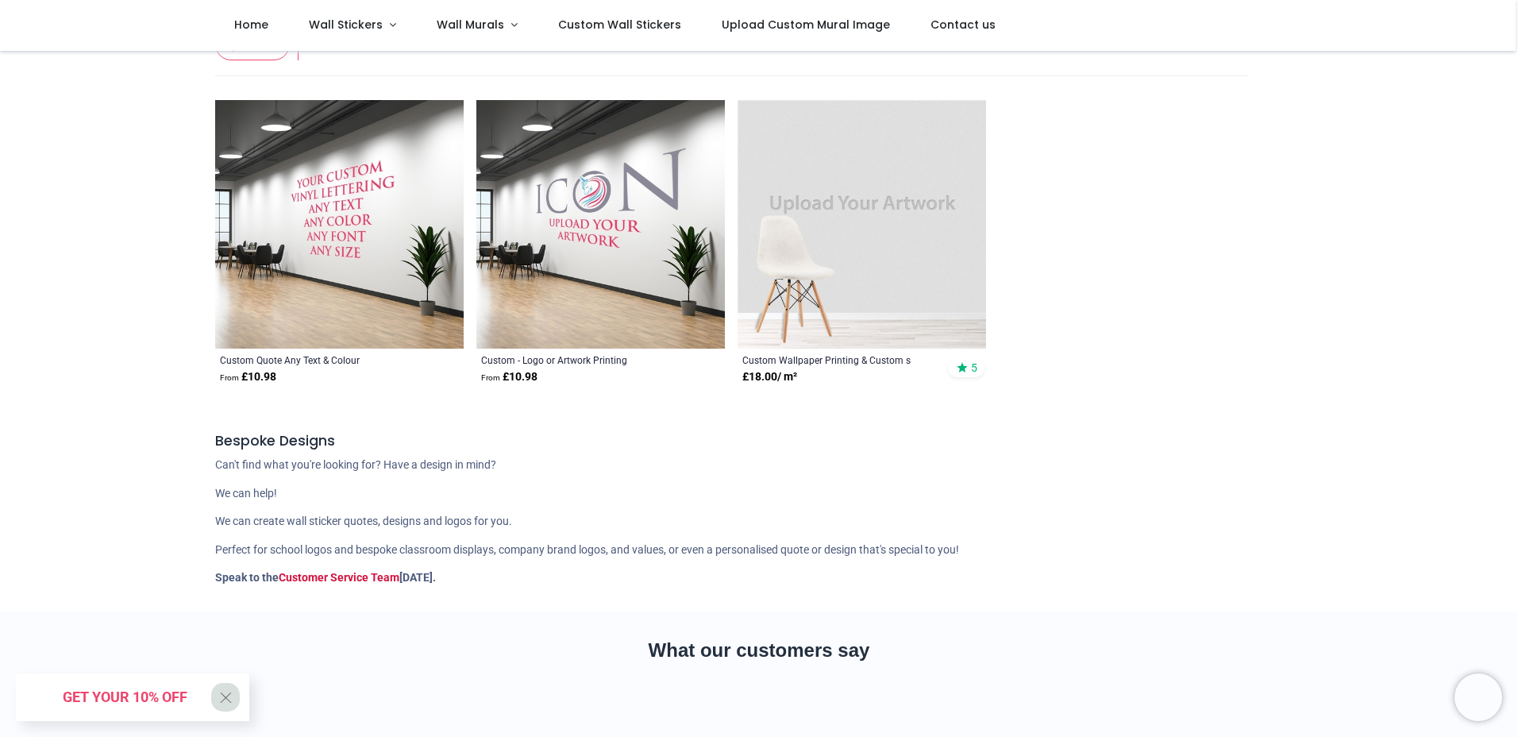
click at [853, 269] on img at bounding box center [862, 224] width 248 height 248
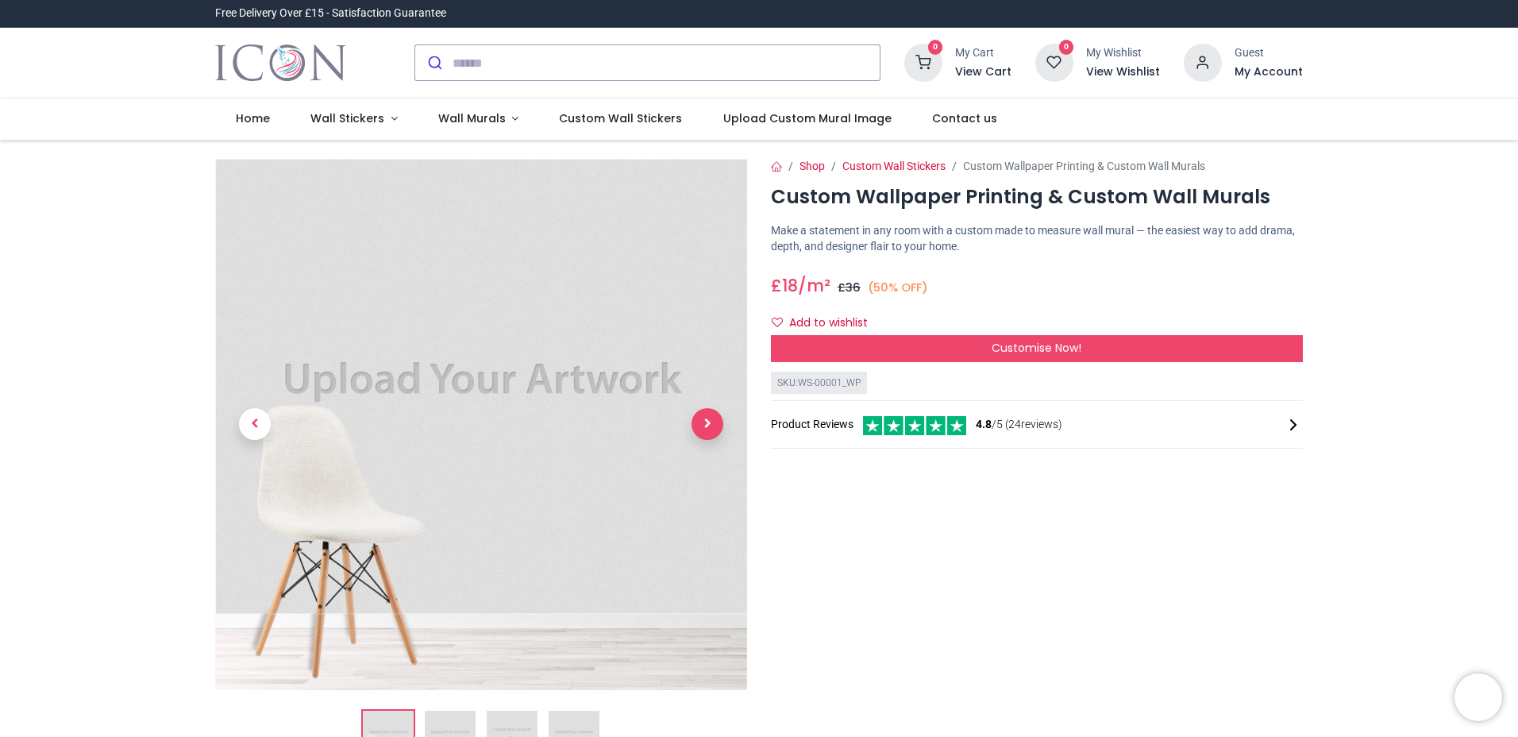
click at [700, 417] on span "Next" at bounding box center [707, 424] width 32 height 32
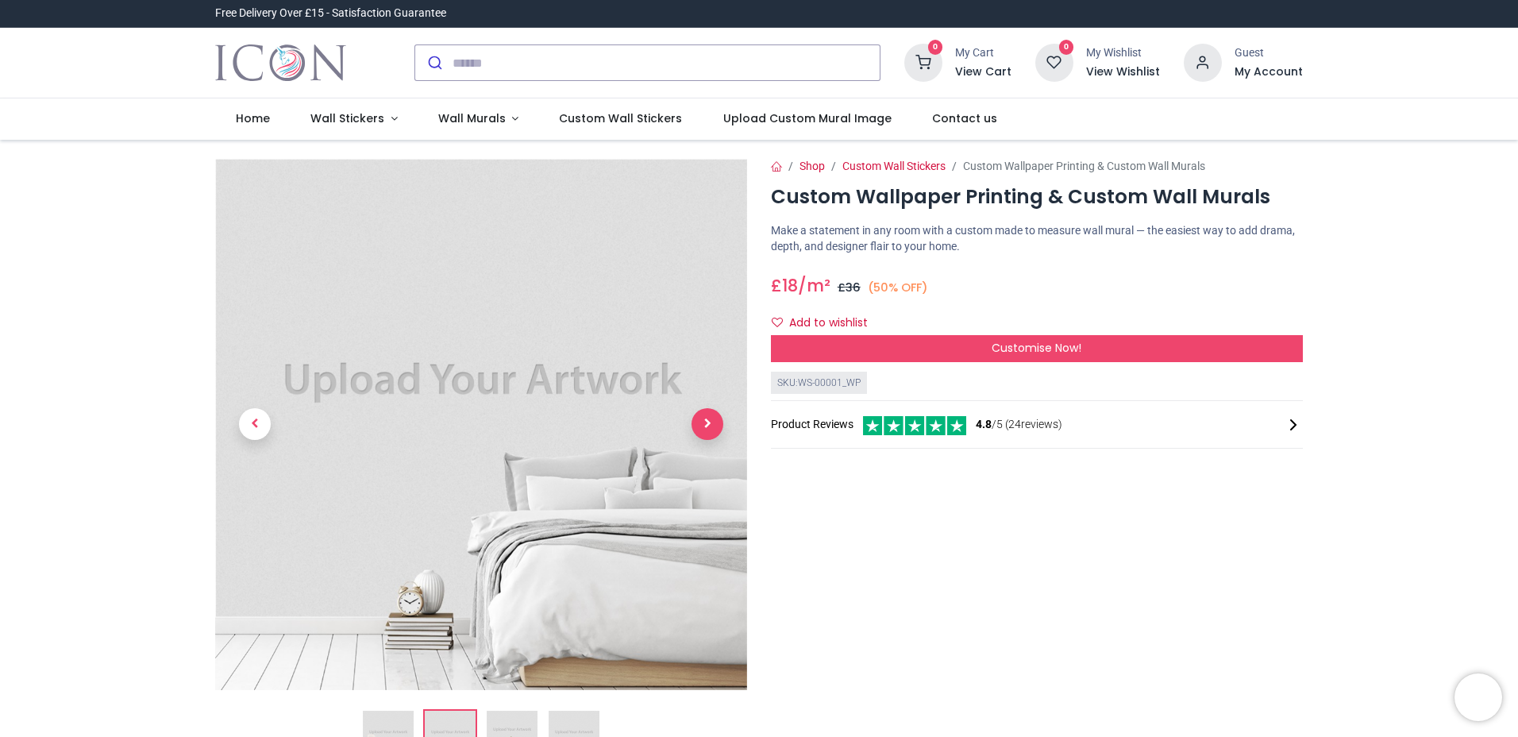
click at [701, 417] on span "Next" at bounding box center [707, 424] width 32 height 32
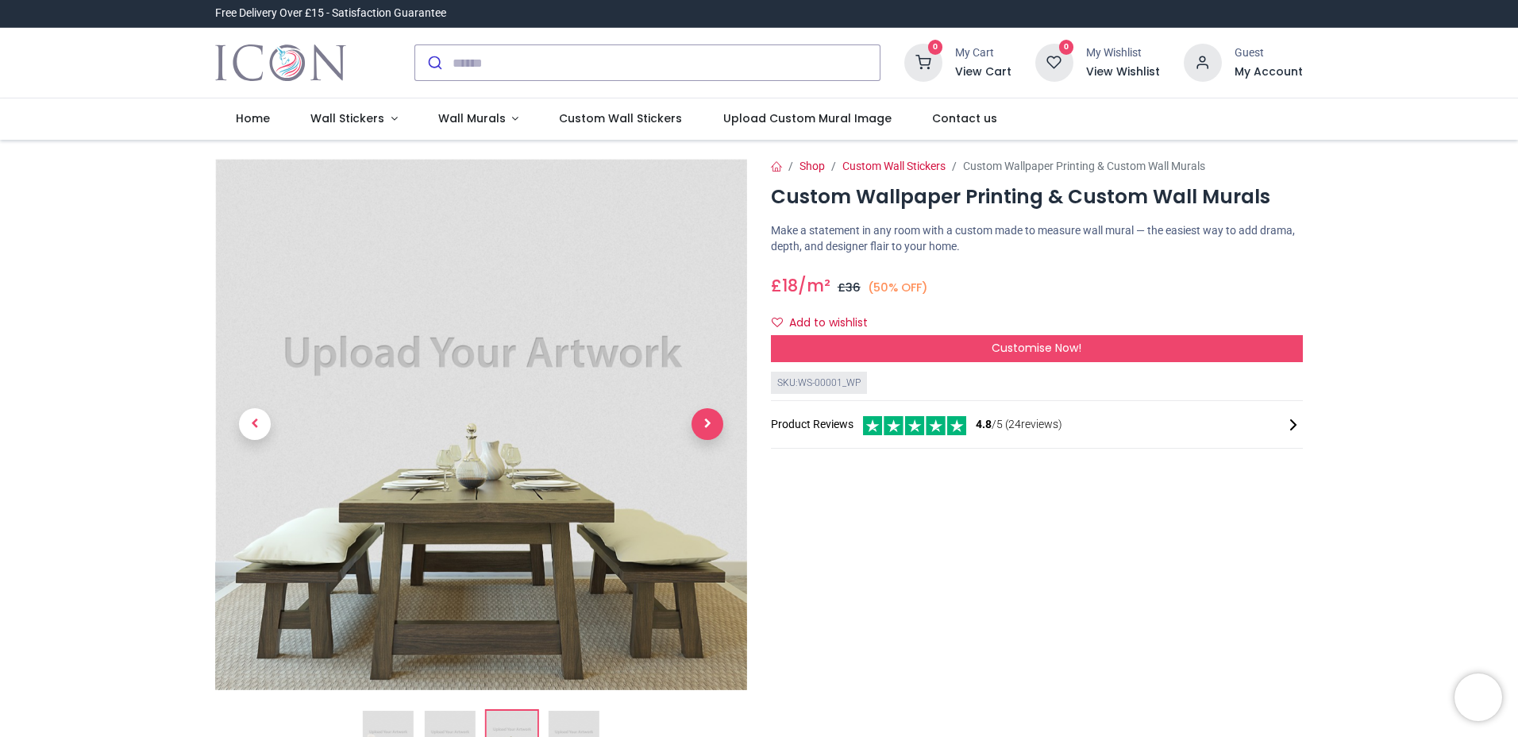
click at [701, 417] on span "Next" at bounding box center [707, 424] width 32 height 32
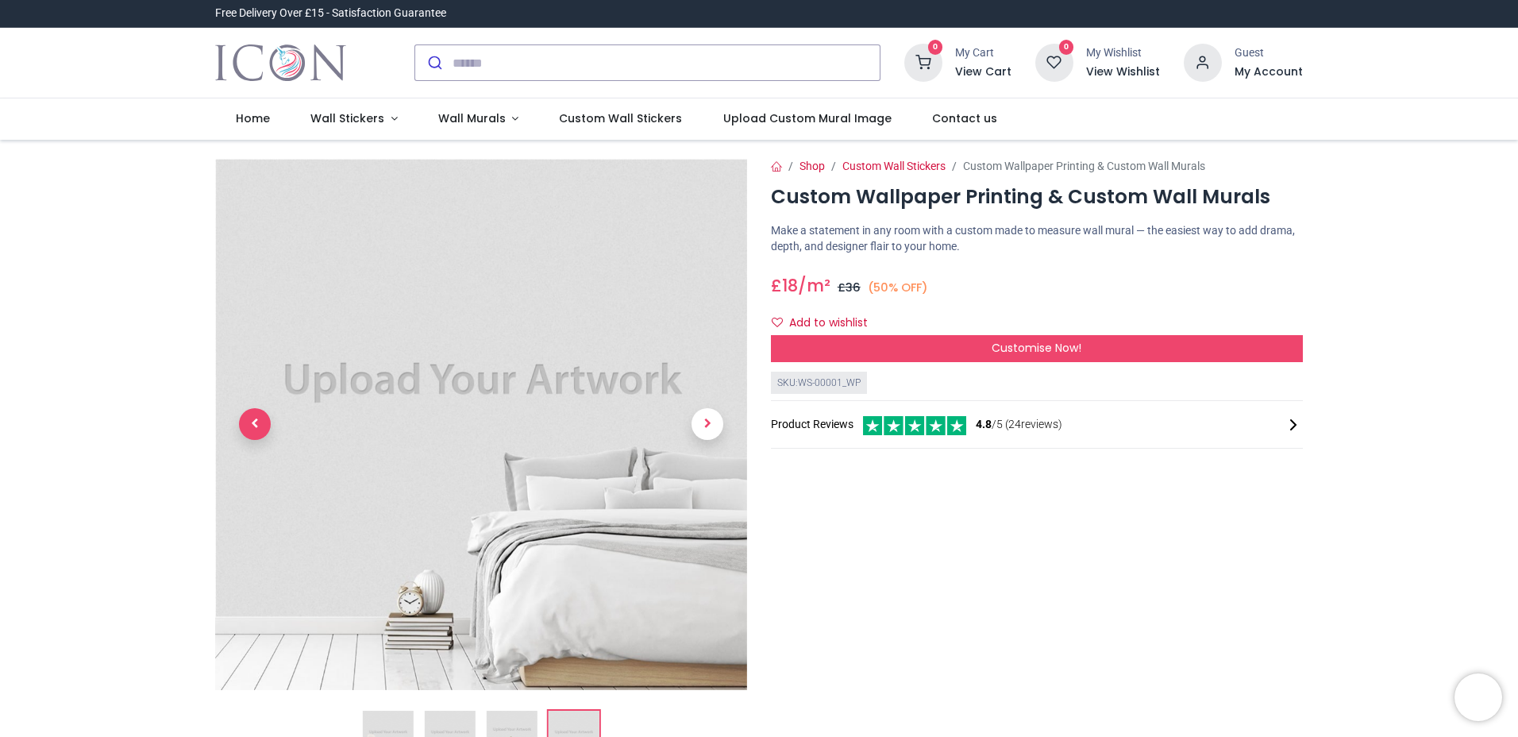
click at [244, 424] on span "Previous" at bounding box center [255, 424] width 32 height 32
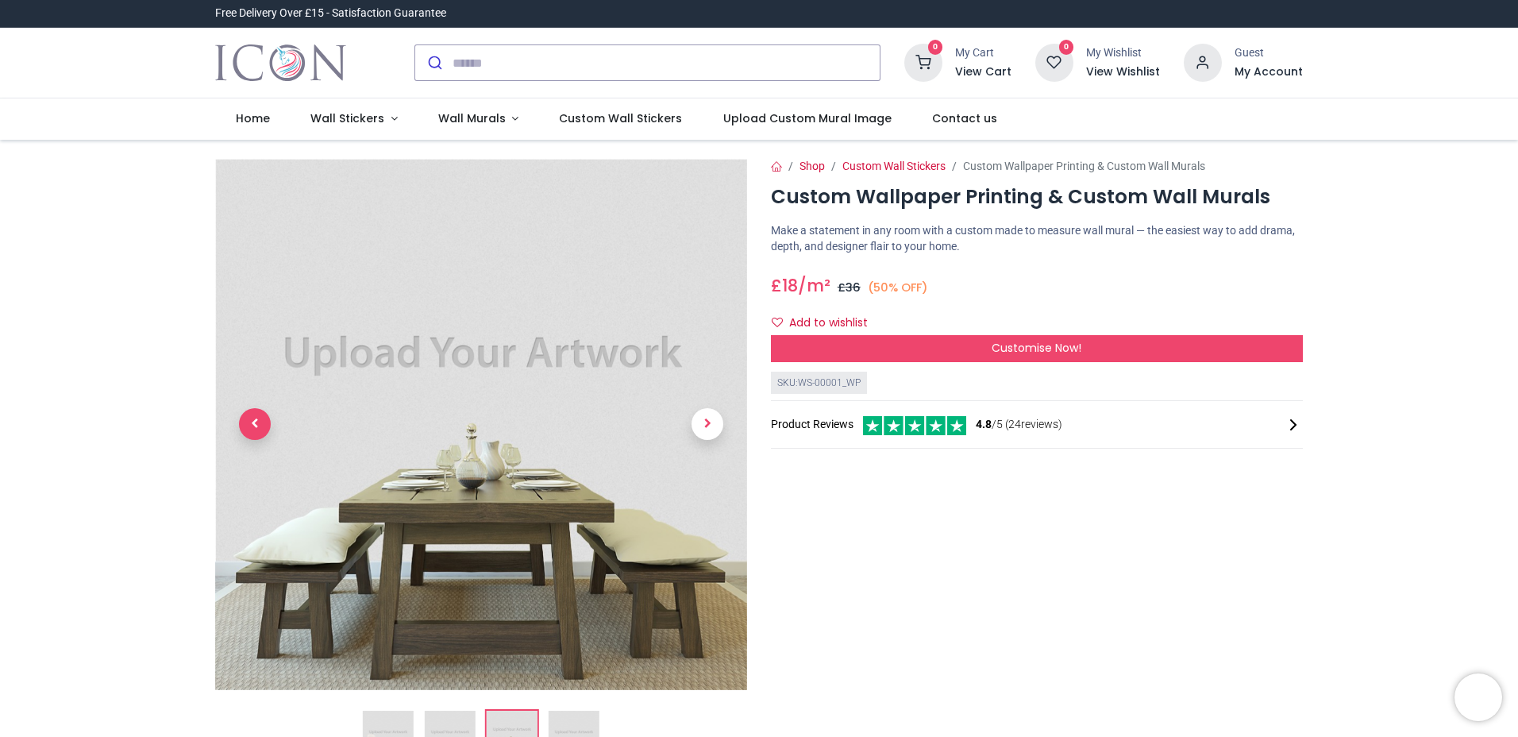
click at [244, 424] on span "Previous" at bounding box center [255, 424] width 32 height 32
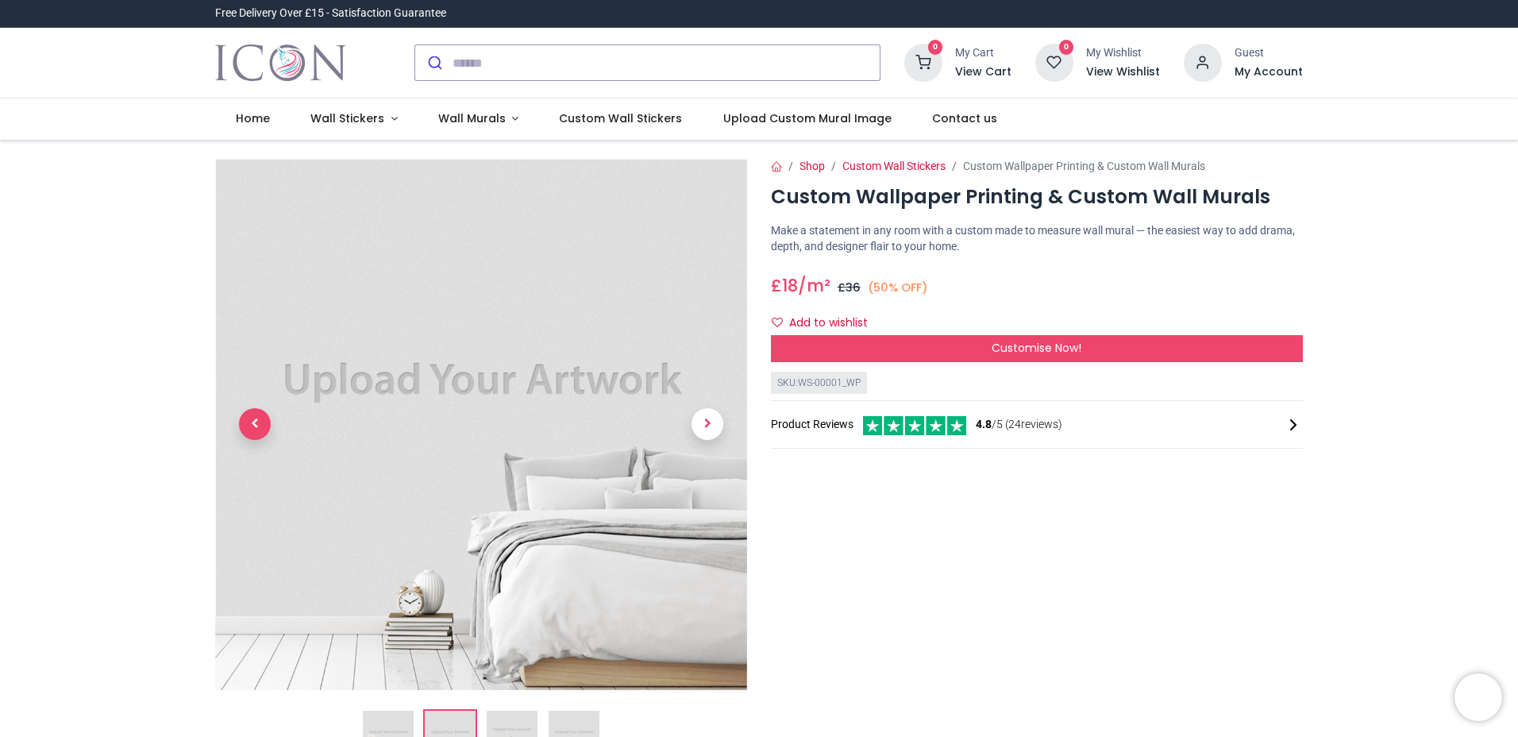
click at [244, 424] on span "Previous" at bounding box center [255, 424] width 32 height 32
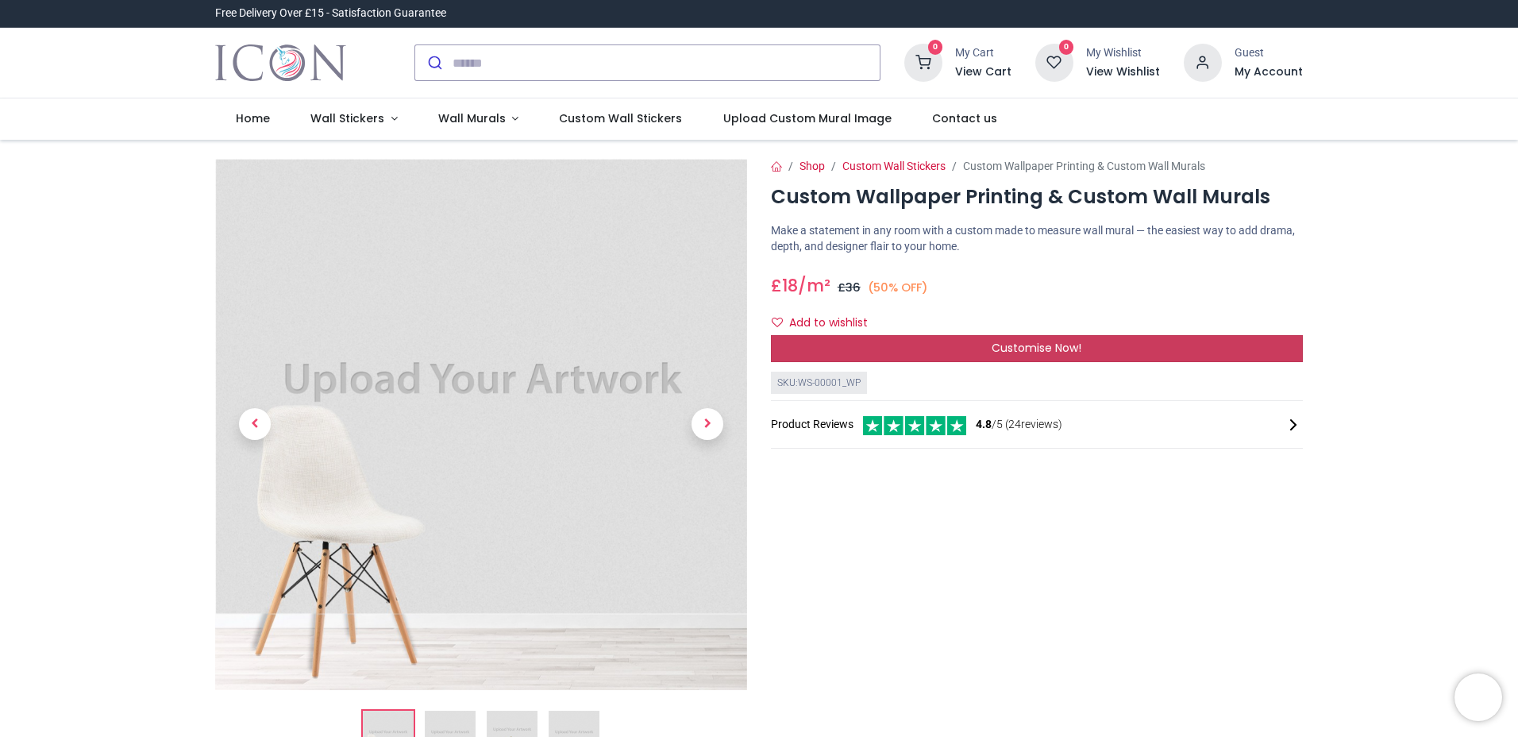
click at [1014, 348] on span "Customise Now!" at bounding box center [1037, 348] width 90 height 16
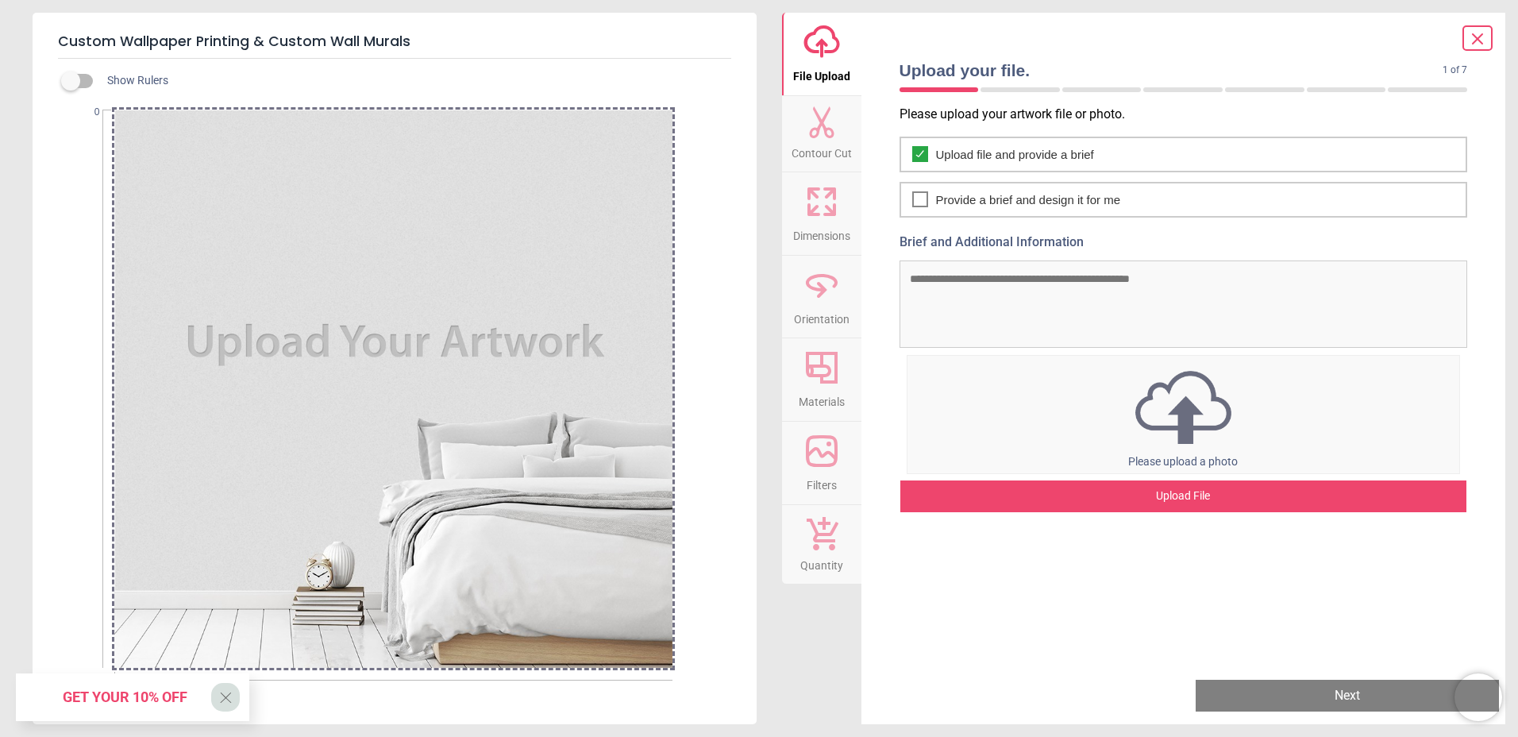
click at [542, 373] on div at bounding box center [393, 389] width 558 height 558
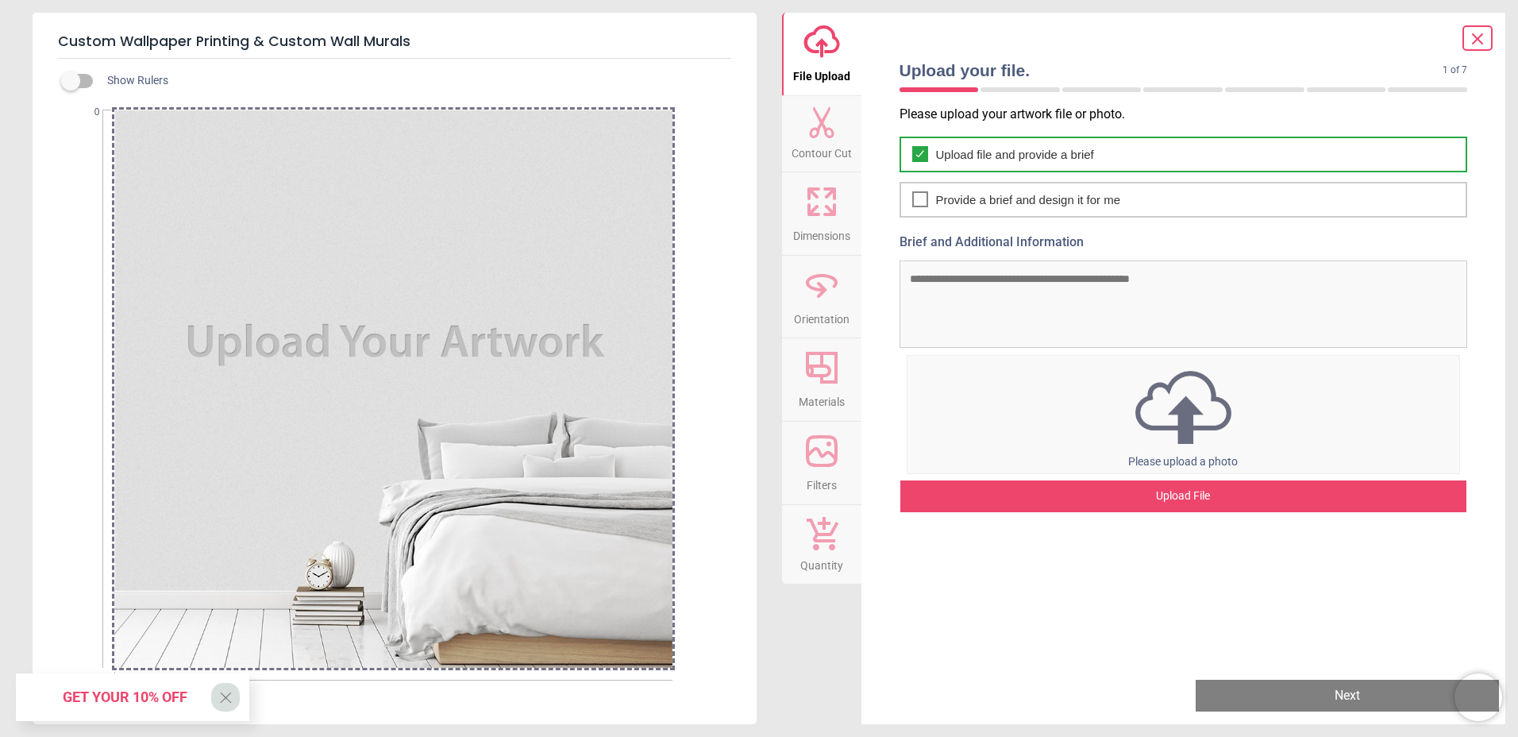
click at [980, 156] on span "Upload file and provide a brief" at bounding box center [1015, 154] width 158 height 17
click at [953, 155] on span "Upload file and provide a brief" at bounding box center [1015, 154] width 158 height 17
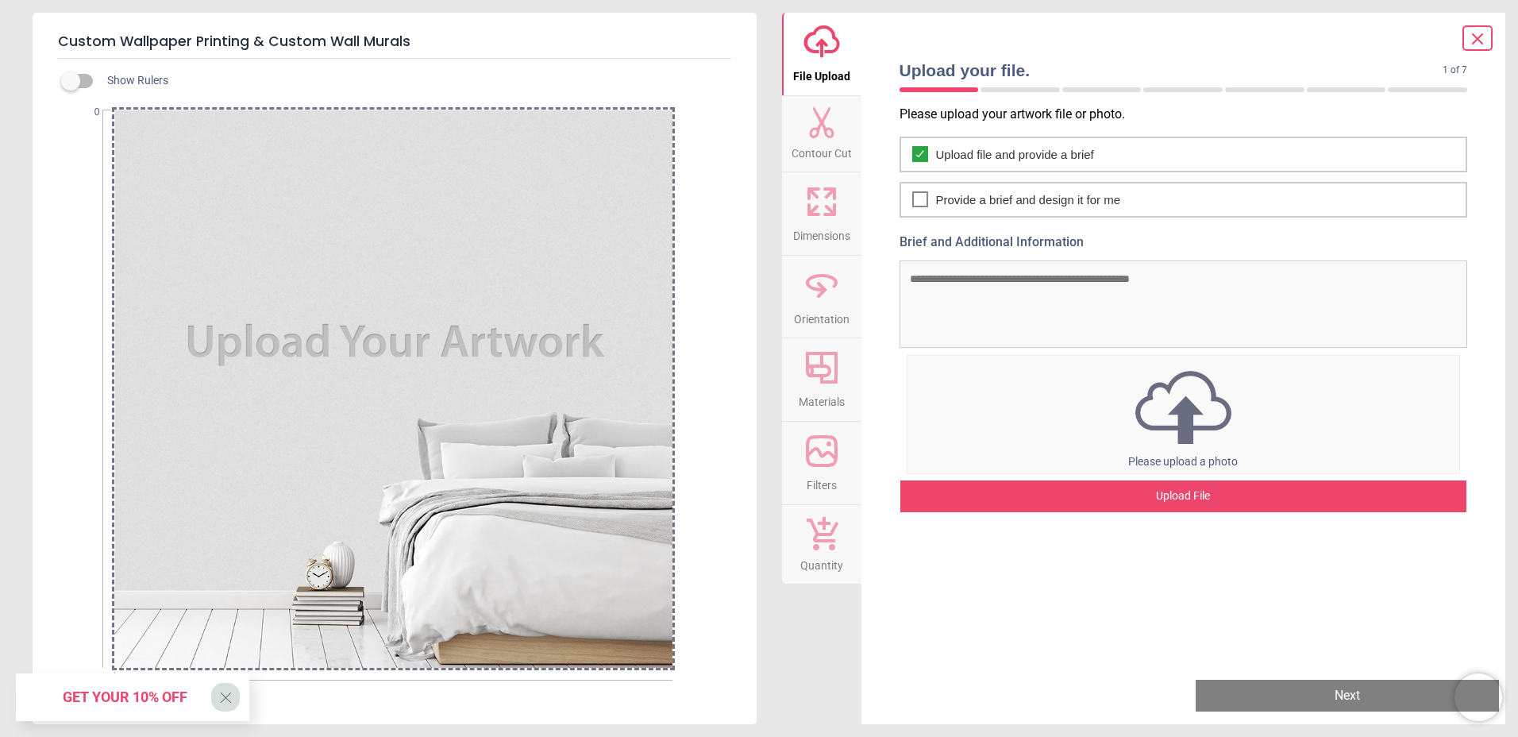
click at [1187, 495] on div "Upload File" at bounding box center [1183, 496] width 567 height 32
